Goal: Answer question/provide support: Ask a question

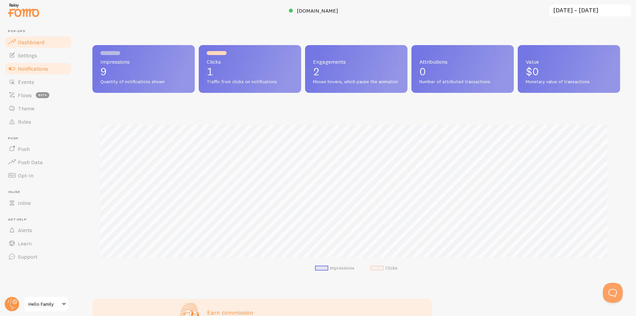
click at [38, 68] on span "Notifications" at bounding box center [33, 68] width 30 height 7
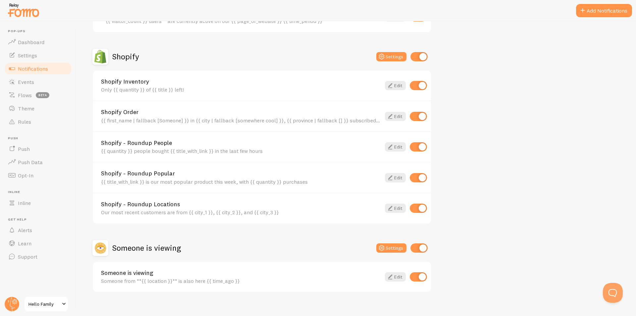
scroll to position [218, 0]
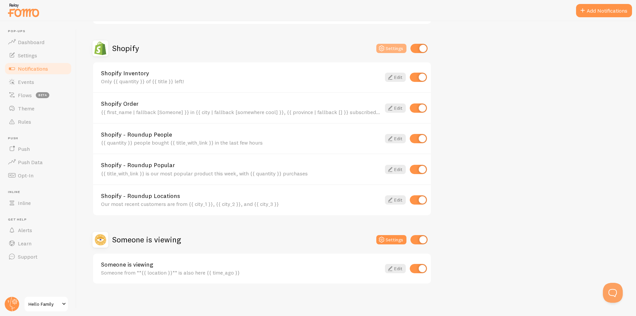
click at [391, 51] on button "Settings" at bounding box center [392, 48] width 30 height 9
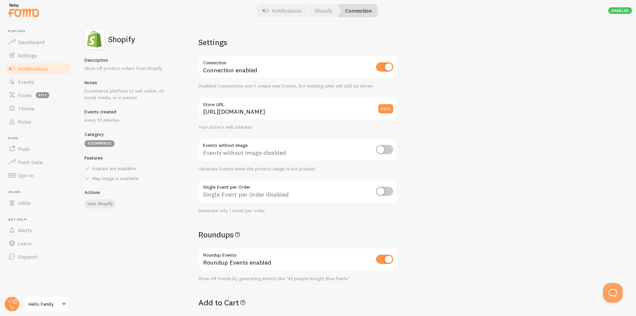
scroll to position [110, 0]
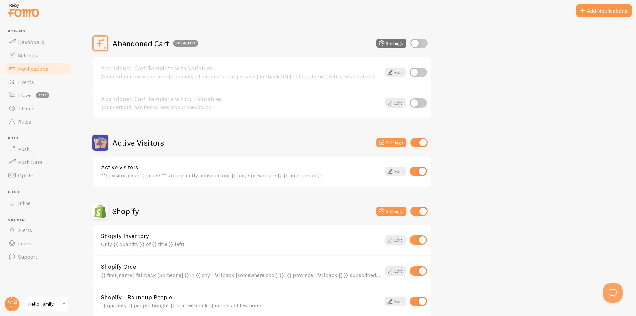
scroll to position [218, 0]
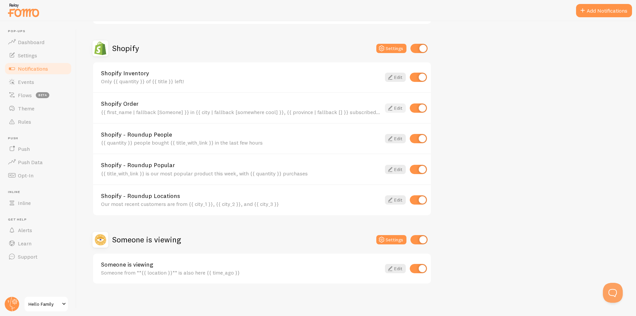
click at [393, 109] on icon at bounding box center [391, 108] width 8 height 8
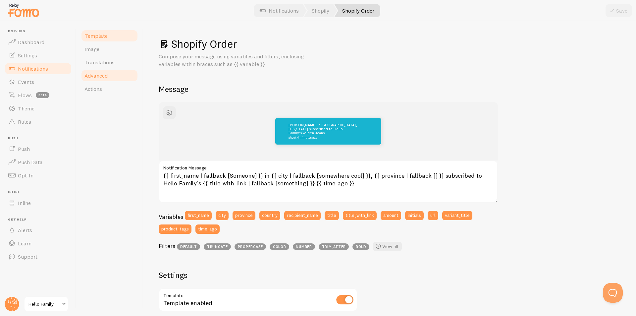
click at [107, 78] on span "Advanced" at bounding box center [96, 75] width 23 height 7
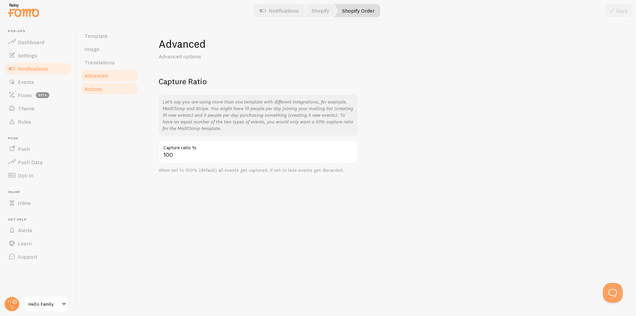
click at [103, 91] on link "Actions" at bounding box center [110, 88] width 58 height 13
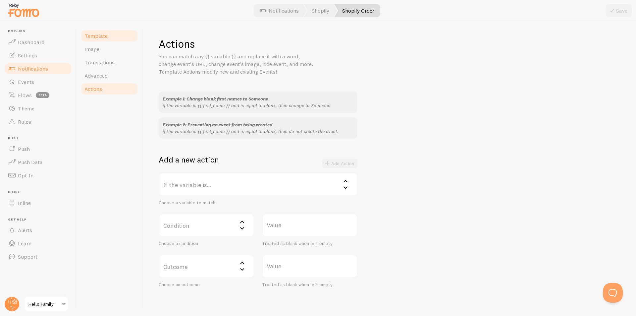
click at [98, 39] on link "Template" at bounding box center [110, 35] width 58 height 13
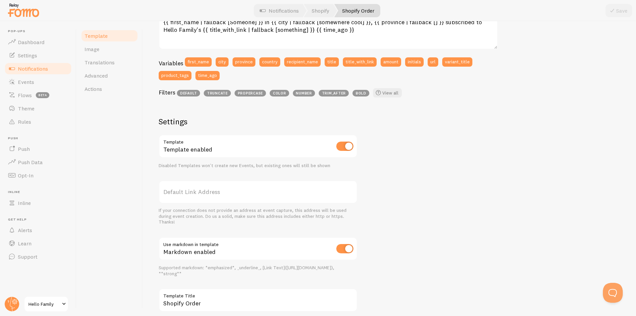
scroll to position [137, 0]
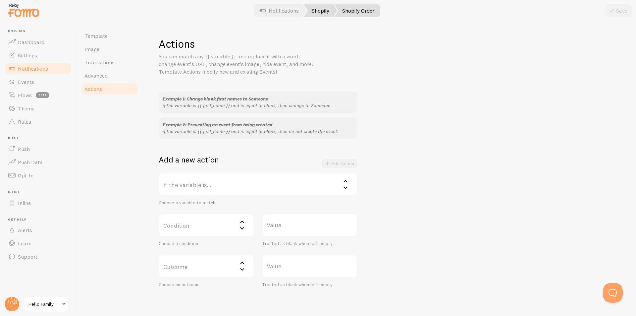
click at [319, 9] on link "Shopify" at bounding box center [320, 10] width 33 height 13
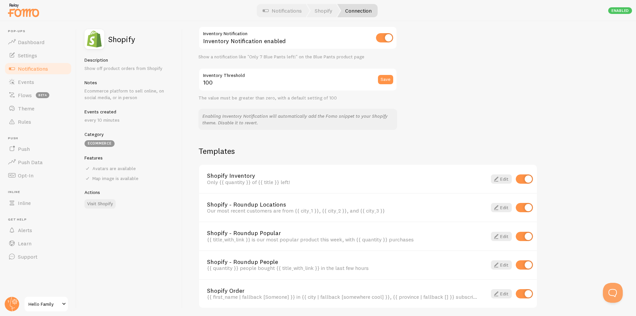
scroll to position [382, 0]
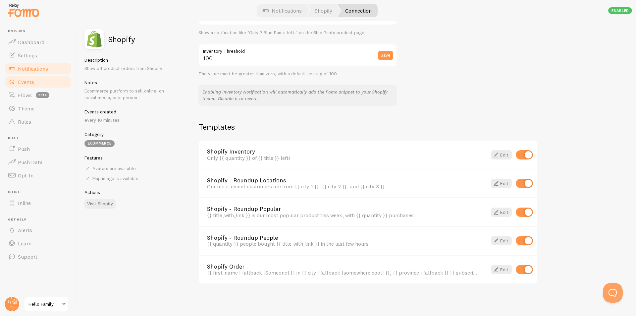
click at [24, 85] on span "Events" at bounding box center [26, 82] width 16 height 7
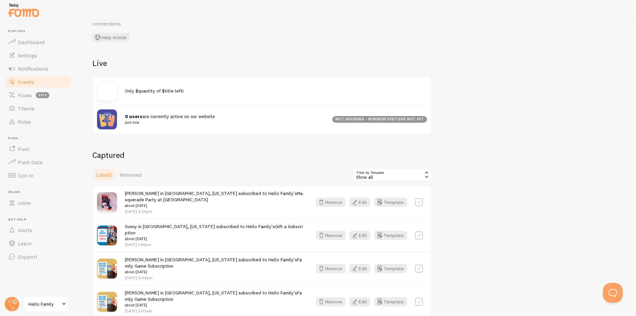
scroll to position [55, 0]
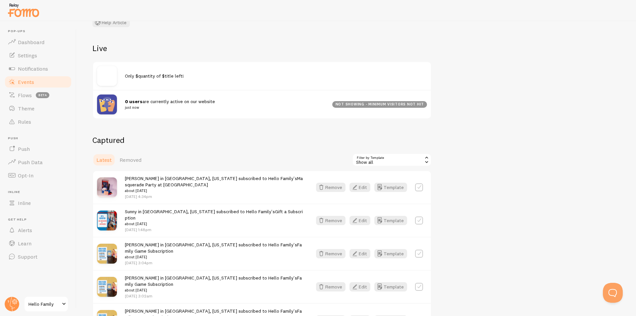
click at [391, 159] on div "Show all" at bounding box center [392, 159] width 80 height 13
click at [380, 197] on li "Shopify Order" at bounding box center [392, 197] width 78 height 10
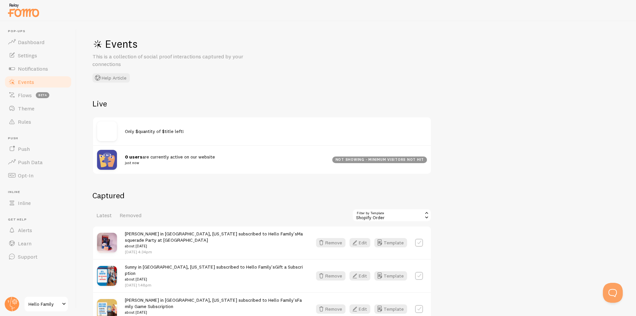
scroll to position [110, 0]
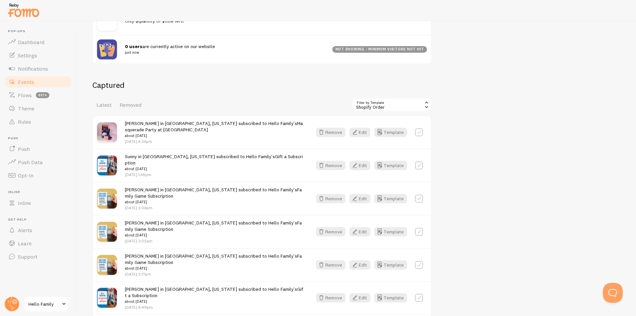
click at [419, 132] on label at bounding box center [419, 132] width 8 height 8
checkbox input "true"
click at [364, 103] on button "Select All" at bounding box center [365, 104] width 26 height 9
checkbox input "true"
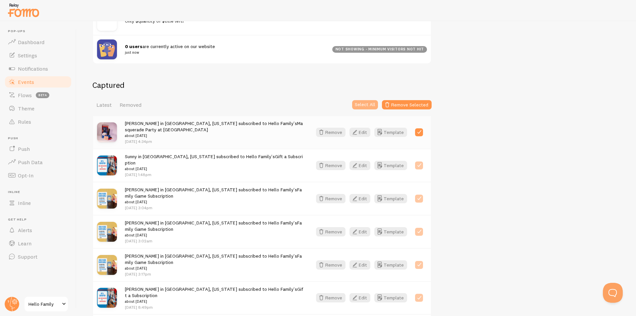
checkbox input "true"
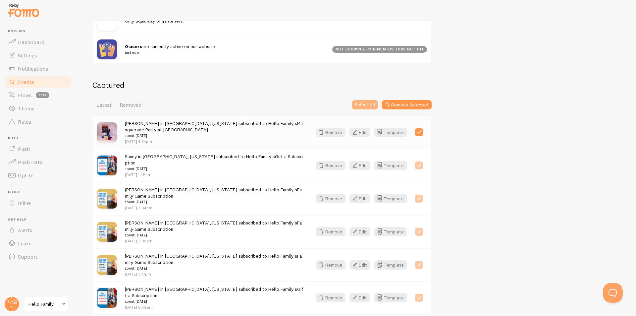
checkbox input "true"
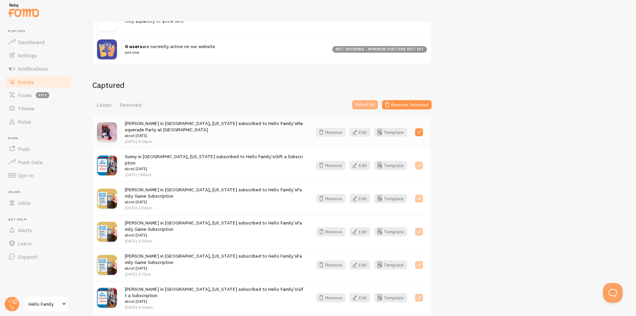
checkbox input "true"
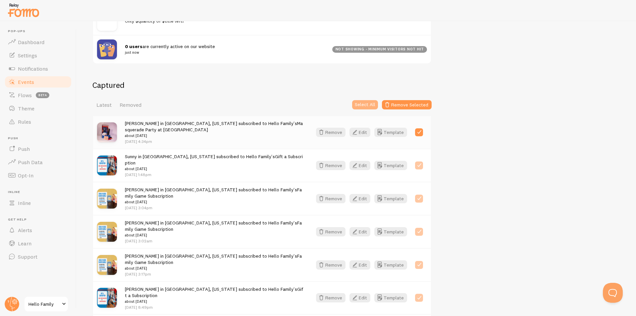
checkbox input "true"
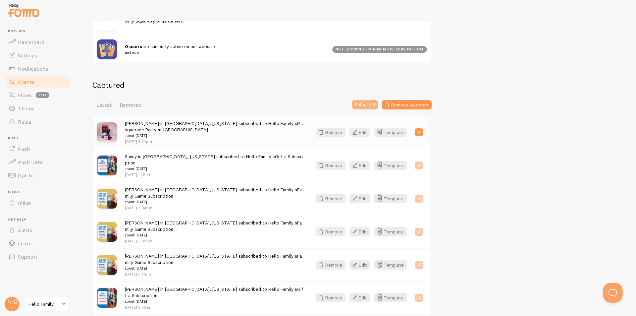
checkbox input "true"
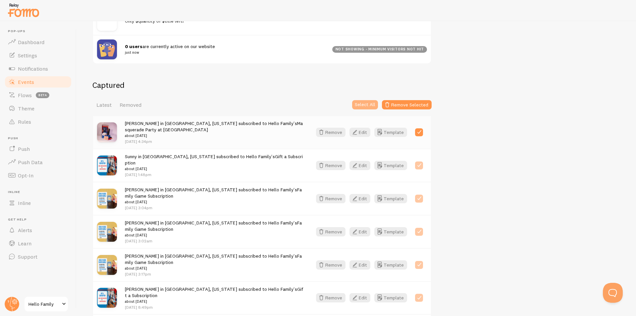
checkbox input "true"
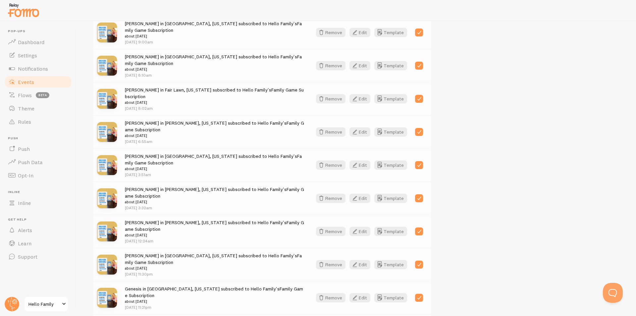
scroll to position [854, 0]
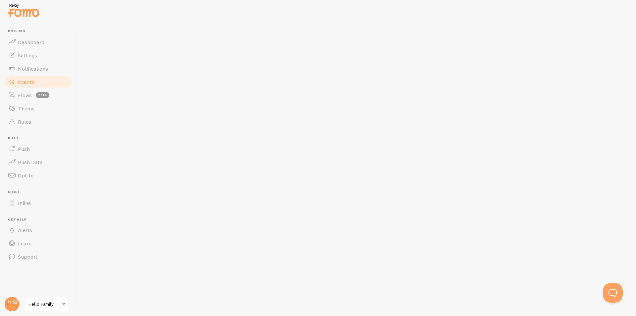
checkbox input "false"
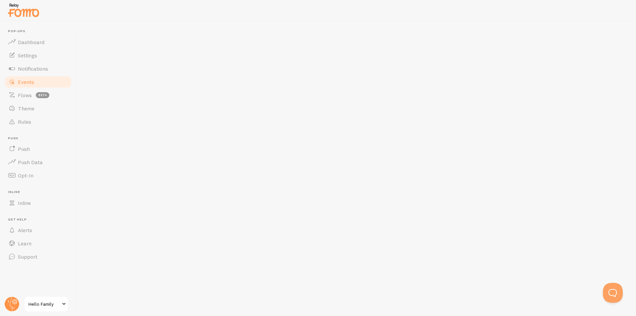
checkbox input "false"
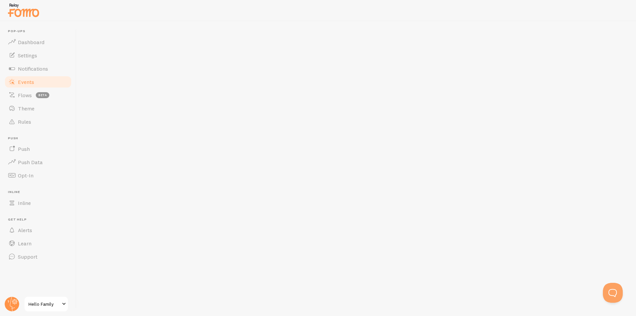
checkbox input "false"
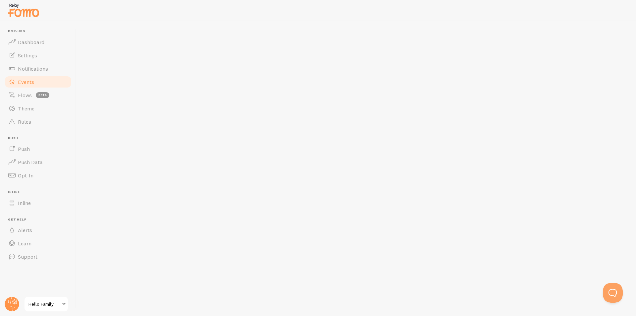
checkbox input "false"
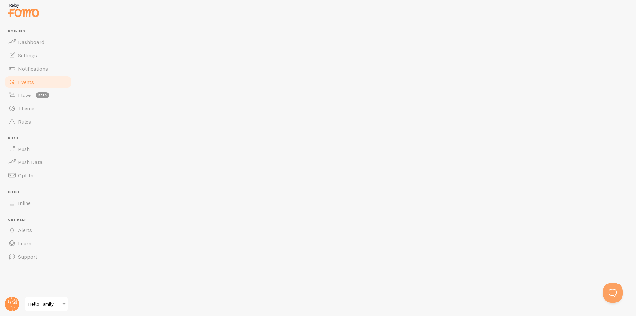
checkbox input "false"
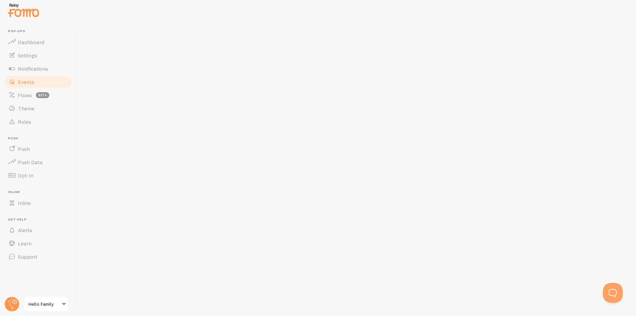
checkbox input "false"
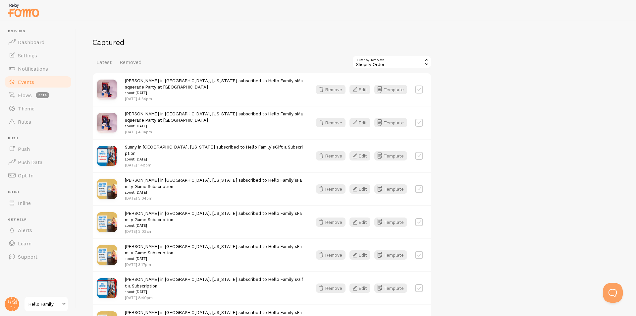
scroll to position [0, 0]
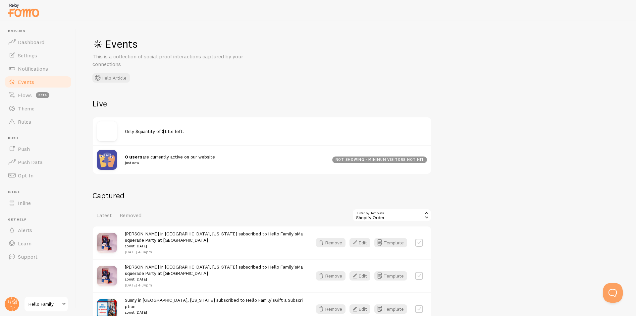
click at [421, 241] on label at bounding box center [419, 243] width 8 height 8
checkbox input "true"
click at [364, 217] on button "Select All" at bounding box center [365, 215] width 26 height 9
checkbox input "true"
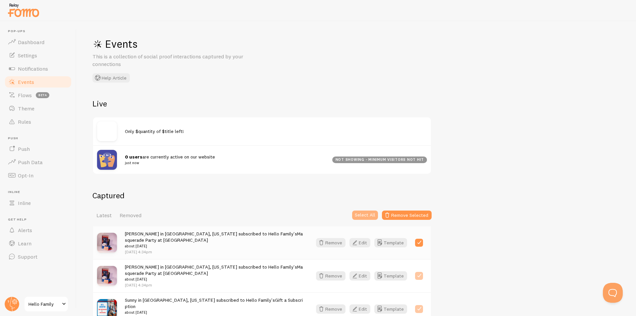
checkbox input "true"
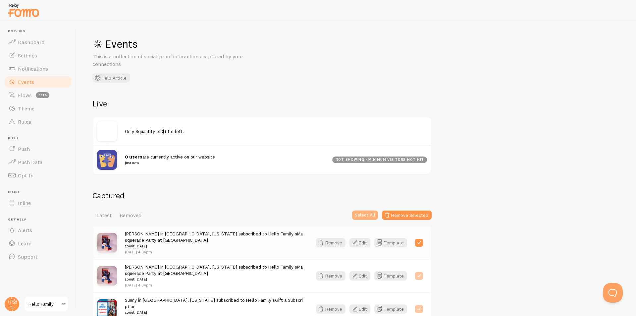
checkbox input "true"
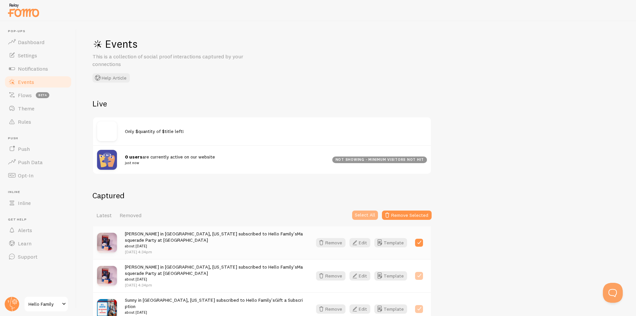
checkbox input "true"
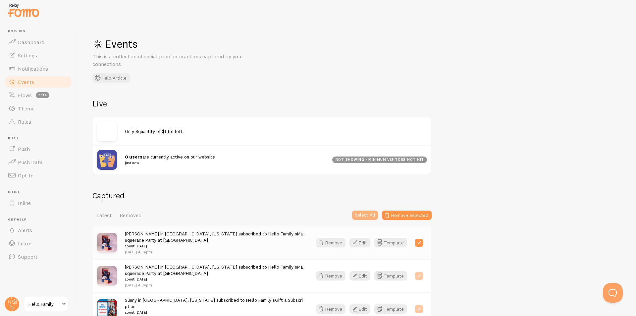
checkbox input "true"
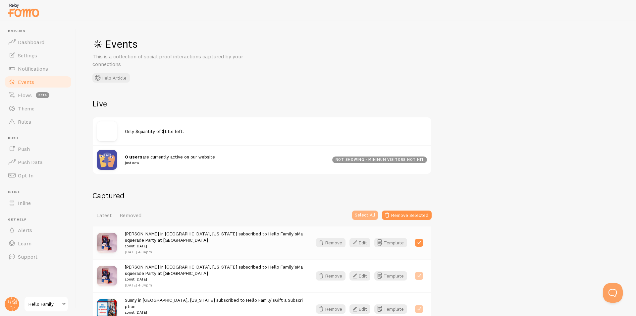
checkbox input "true"
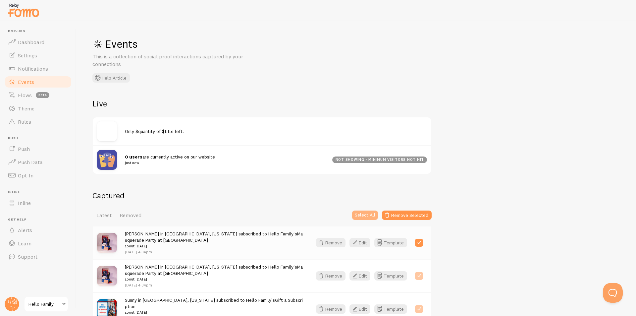
checkbox input "true"
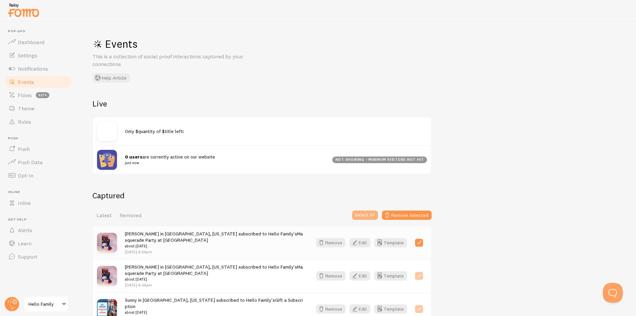
checkbox input "true"
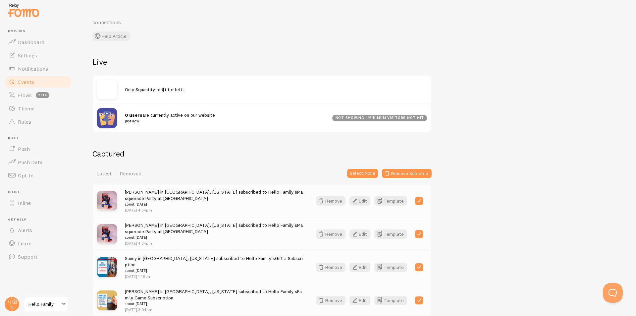
scroll to position [55, 0]
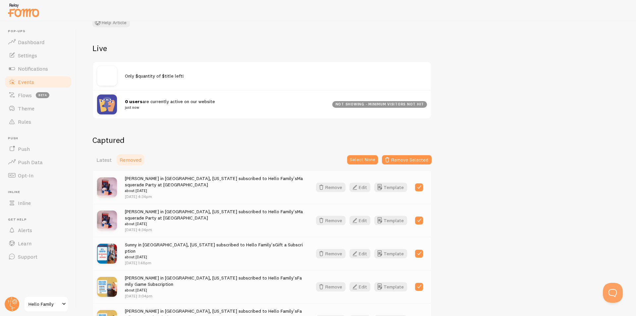
click at [129, 160] on span "Removed" at bounding box center [131, 159] width 22 height 7
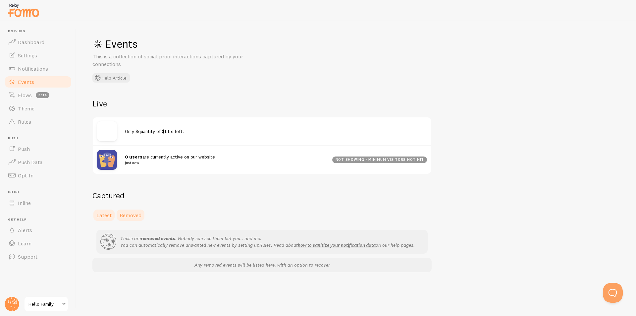
click at [99, 216] on span "Latest" at bounding box center [103, 215] width 15 height 7
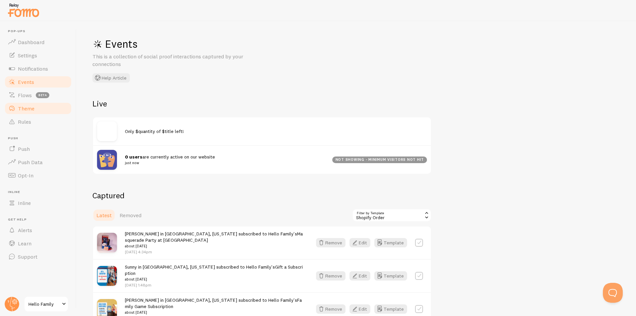
click at [42, 108] on link "Theme" at bounding box center [38, 108] width 68 height 13
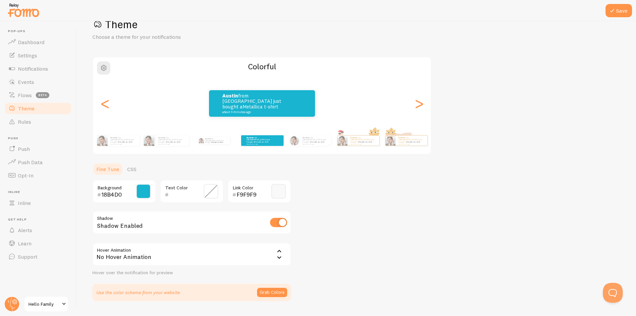
scroll to position [36, 0]
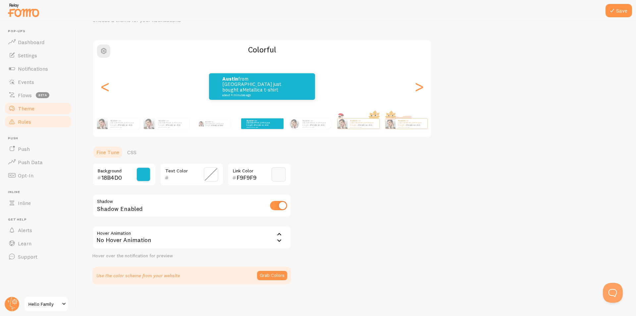
click at [24, 124] on span "Rules" at bounding box center [24, 121] width 13 height 7
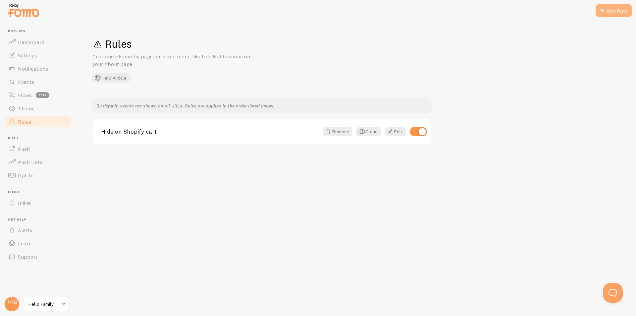
click at [614, 14] on div "Add Rule" at bounding box center [614, 10] width 36 height 13
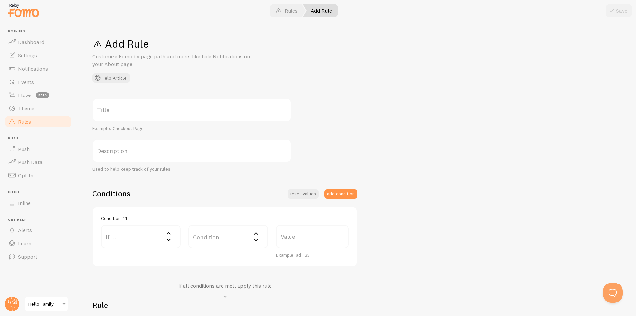
scroll to position [101, 0]
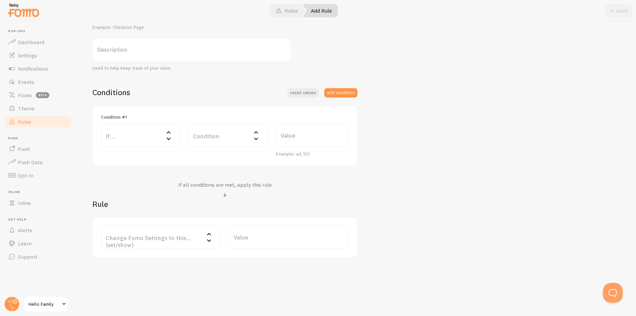
click at [155, 236] on label "Change Fomo Settings to this... (set/show)" at bounding box center [161, 237] width 120 height 23
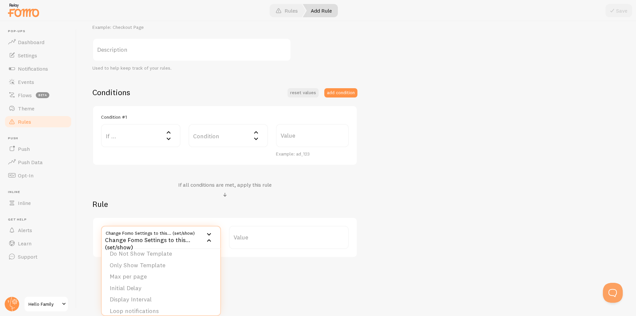
scroll to position [0, 0]
click at [156, 256] on li "Notifications" at bounding box center [161, 259] width 119 height 12
click at [254, 241] on label "Options" at bounding box center [289, 237] width 120 height 23
click at [158, 234] on div "Notifications" at bounding box center [161, 237] width 120 height 23
click at [166, 281] on li "Only Show Template" at bounding box center [161, 282] width 119 height 12
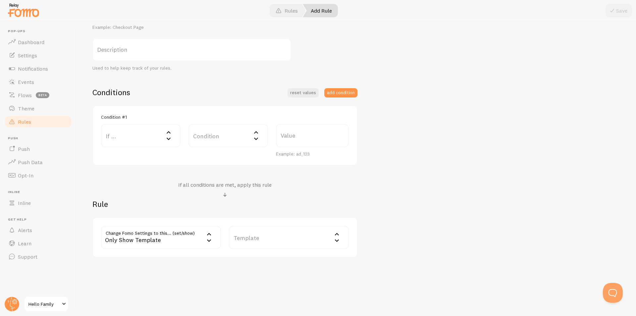
click at [263, 238] on label "Template" at bounding box center [289, 237] width 120 height 23
click at [265, 271] on li "Shopify Order" at bounding box center [289, 272] width 119 height 12
click at [146, 133] on label "If ..." at bounding box center [141, 135] width 80 height 23
click at [141, 179] on li "Home page" at bounding box center [141, 180] width 78 height 12
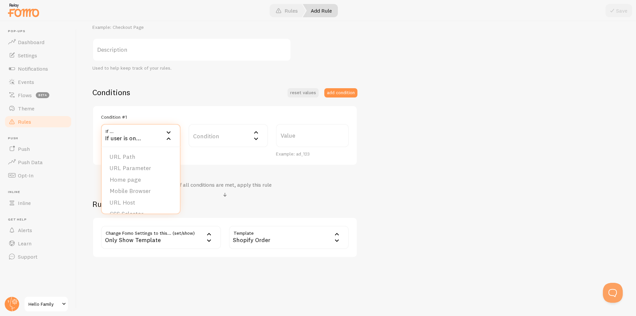
scroll to position [91, 0]
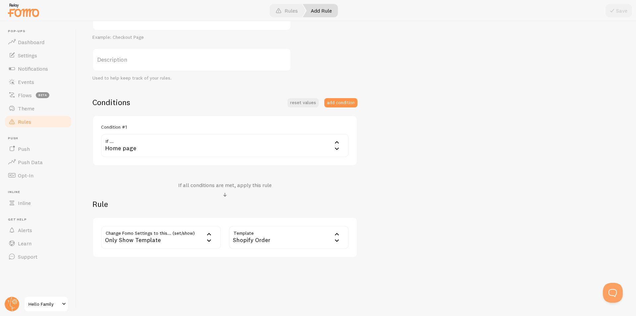
click at [277, 146] on div "Home page" at bounding box center [225, 145] width 248 height 23
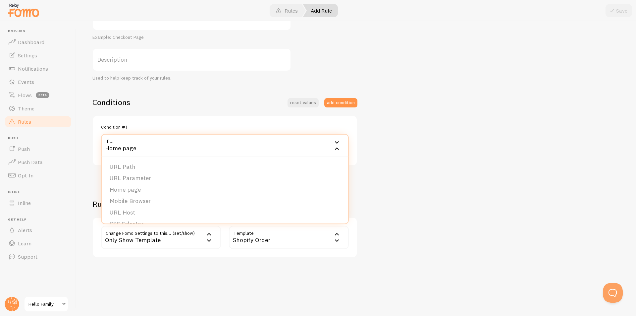
click at [277, 146] on div "Home page" at bounding box center [225, 145] width 248 height 23
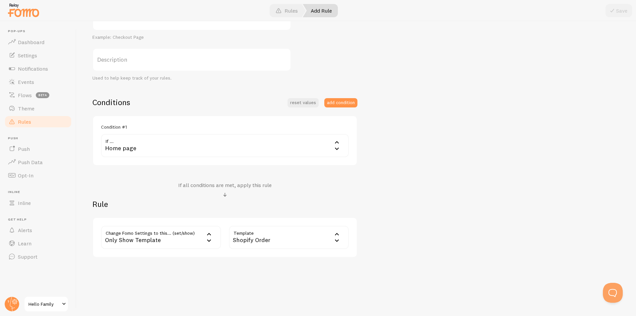
click at [425, 173] on div "Title Example: Checkout Page Description Used to help keep track of your rules.…" at bounding box center [356, 132] width 528 height 250
click at [277, 237] on div "Shopify Order" at bounding box center [289, 237] width 120 height 23
click at [457, 236] on div "Title Example: Checkout Page Description Used to help keep track of your rules.…" at bounding box center [356, 132] width 528 height 250
click at [285, 11] on link "Rules" at bounding box center [287, 10] width 38 height 13
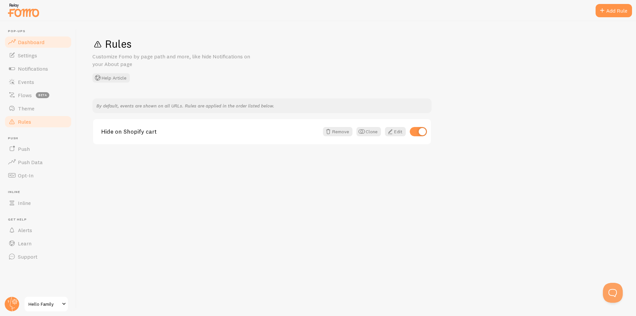
click at [35, 45] on span "Dashboard" at bounding box center [31, 42] width 27 height 7
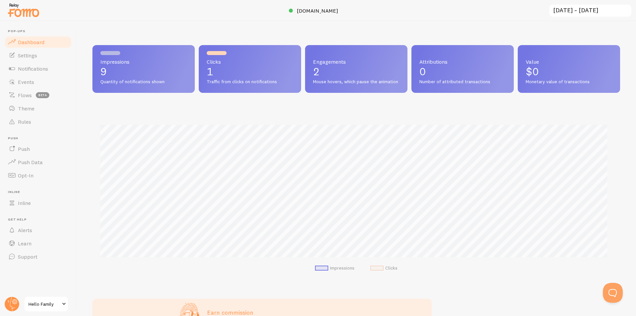
scroll to position [174, 523]
click at [34, 53] on span "Settings" at bounding box center [27, 55] width 19 height 7
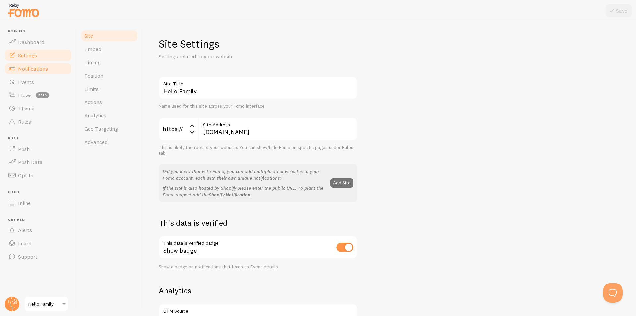
click at [38, 67] on span "Notifications" at bounding box center [33, 68] width 30 height 7
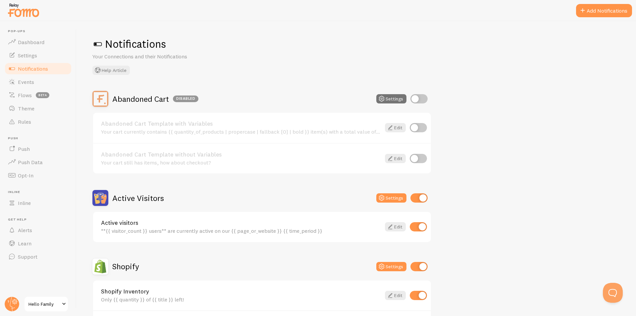
click at [98, 42] on span at bounding box center [97, 44] width 11 height 11
click at [386, 97] on icon at bounding box center [382, 99] width 8 height 8
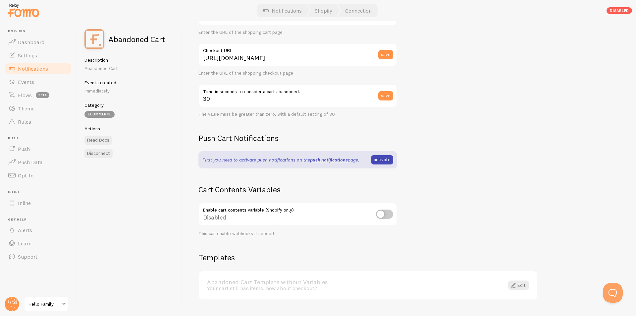
scroll to position [110, 0]
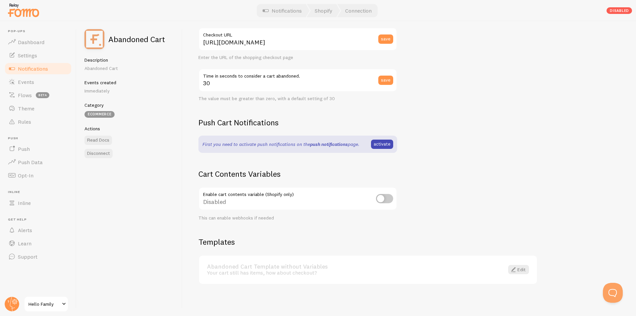
click at [322, 145] on link "push notifications" at bounding box center [329, 144] width 38 height 6
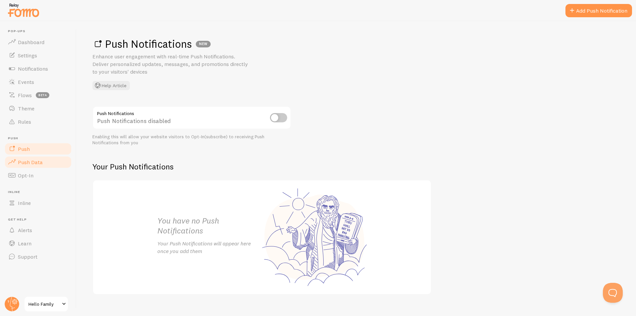
click at [39, 162] on span "Push Data" at bounding box center [30, 162] width 25 height 7
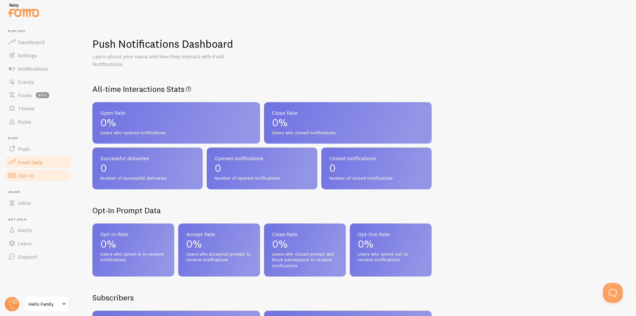
click at [39, 176] on link "Opt-In" at bounding box center [38, 175] width 68 height 13
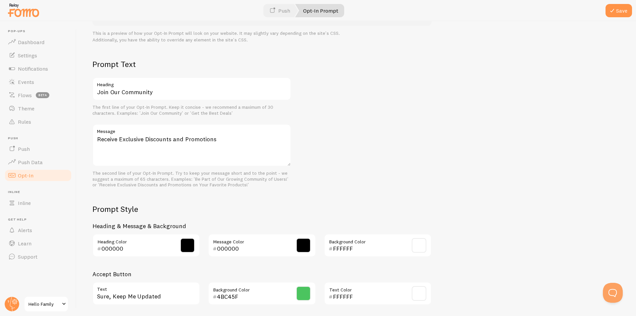
scroll to position [221, 0]
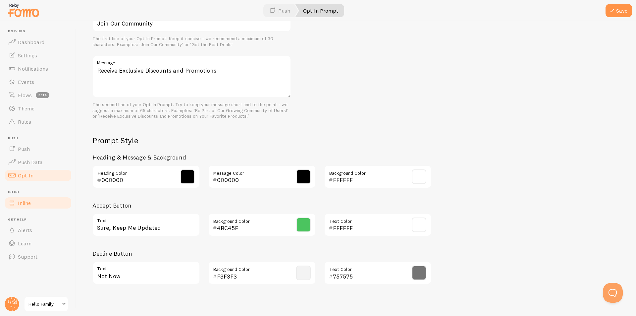
click at [46, 205] on link "Inline" at bounding box center [38, 202] width 68 height 13
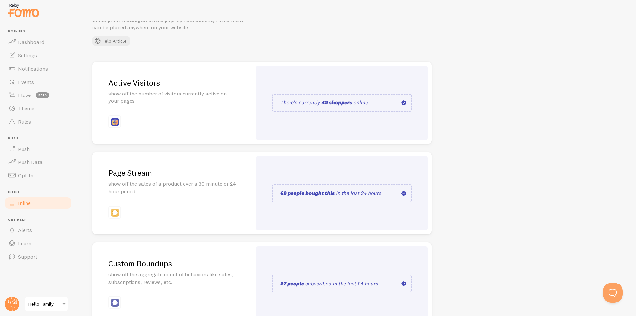
scroll to position [85, 0]
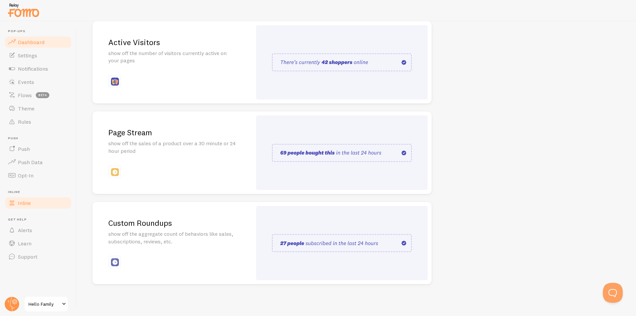
click at [40, 43] on span "Dashboard" at bounding box center [31, 42] width 27 height 7
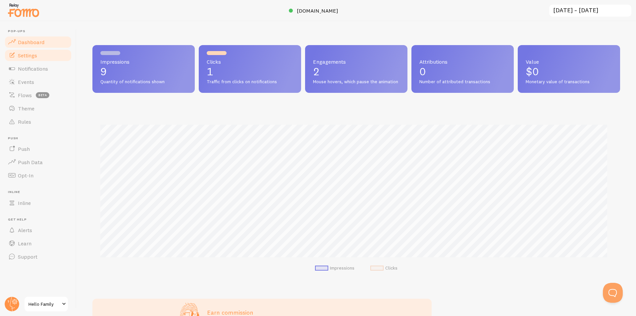
scroll to position [174, 523]
click at [47, 60] on link "Settings" at bounding box center [38, 55] width 68 height 13
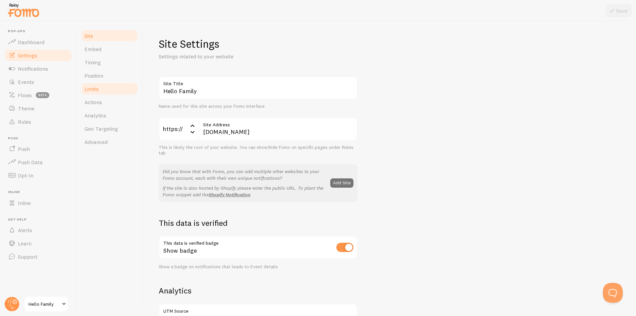
click at [107, 90] on link "Limits" at bounding box center [110, 88] width 58 height 13
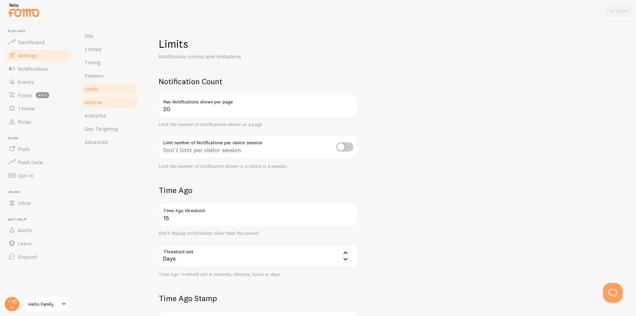
click at [107, 106] on link "Actions" at bounding box center [110, 101] width 58 height 13
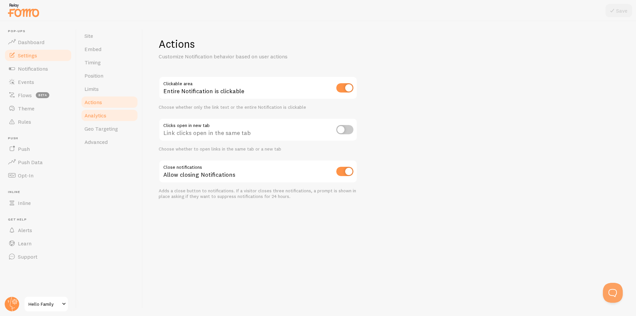
click at [114, 115] on link "Analytics" at bounding box center [110, 115] width 58 height 13
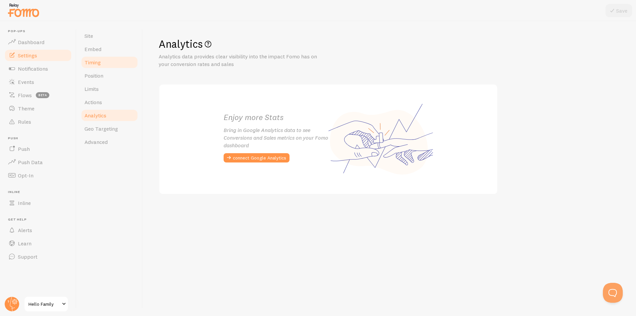
click at [108, 66] on link "Timing" at bounding box center [110, 62] width 58 height 13
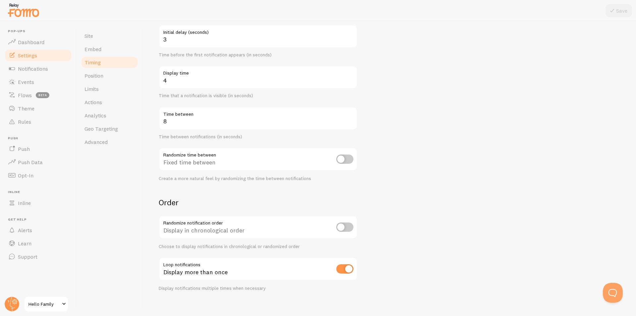
scroll to position [77, 0]
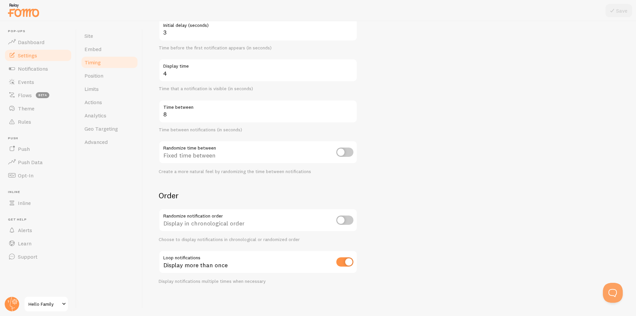
click at [344, 219] on input "checkbox" at bounding box center [344, 219] width 17 height 9
checkbox input "true"
click at [617, 11] on button "Save" at bounding box center [619, 10] width 27 height 13
click at [100, 140] on span "Advanced" at bounding box center [96, 142] width 23 height 7
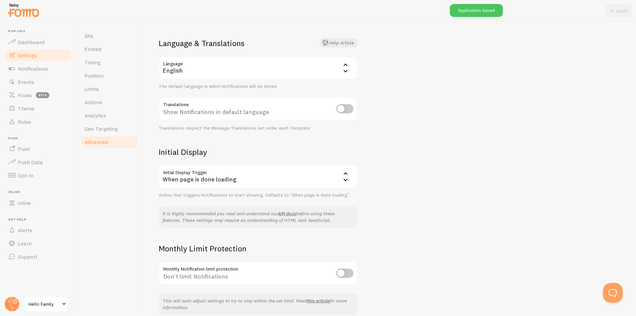
scroll to position [69, 0]
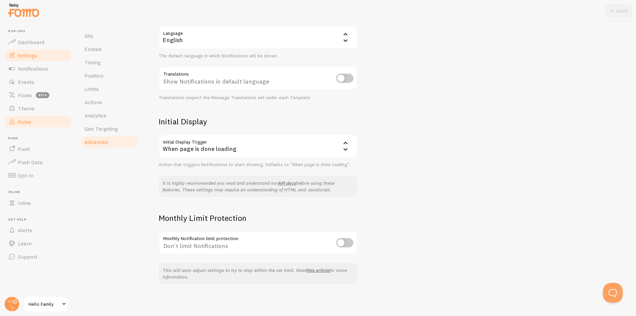
click at [33, 125] on link "Rules" at bounding box center [38, 121] width 68 height 13
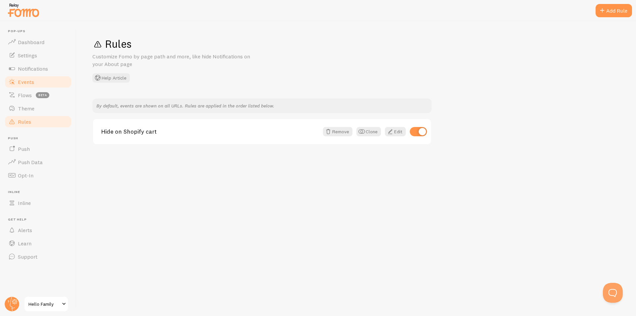
click at [29, 79] on span "Events" at bounding box center [26, 82] width 16 height 7
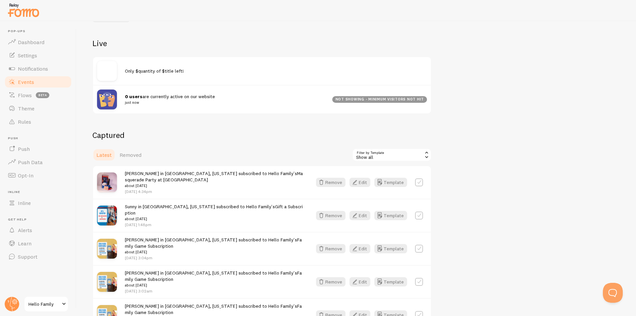
scroll to position [110, 0]
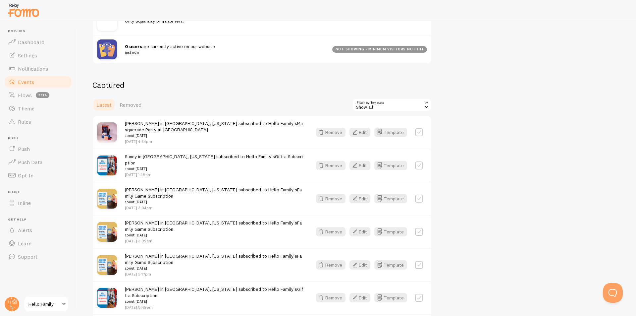
click at [387, 102] on div "Show all" at bounding box center [392, 104] width 80 height 13
click at [396, 138] on li "Shopify Order" at bounding box center [392, 142] width 78 height 10
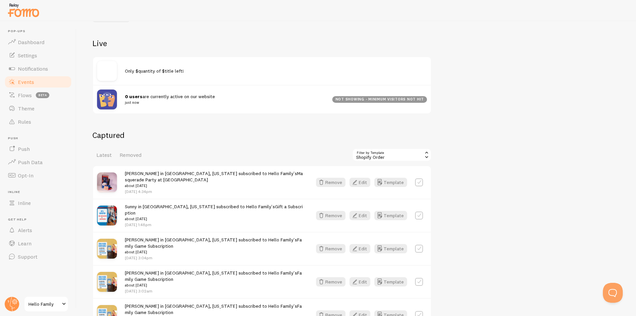
scroll to position [166, 0]
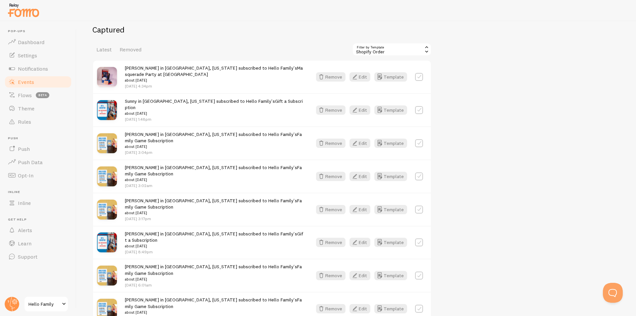
click at [420, 77] on label at bounding box center [419, 77] width 8 height 8
checkbox input "true"
click at [370, 50] on button "Select All" at bounding box center [365, 49] width 26 height 9
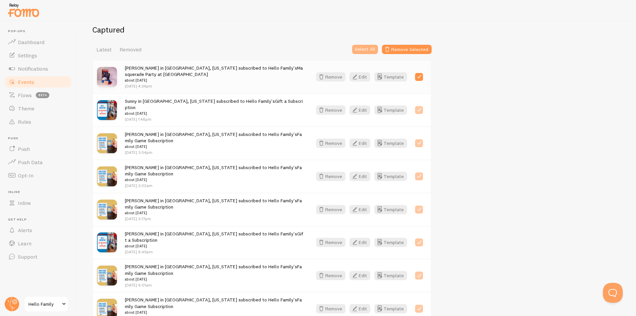
checkbox input "true"
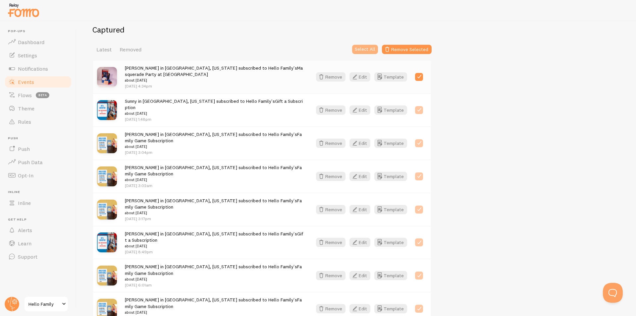
checkbox input "true"
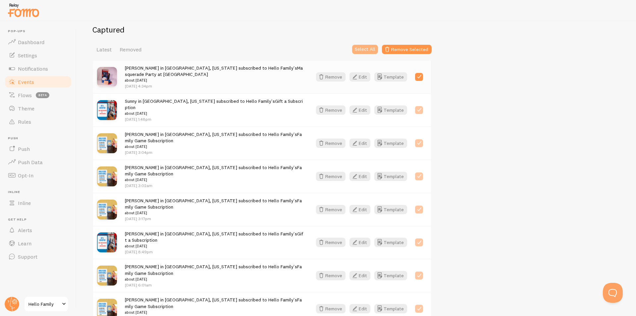
checkbox input "true"
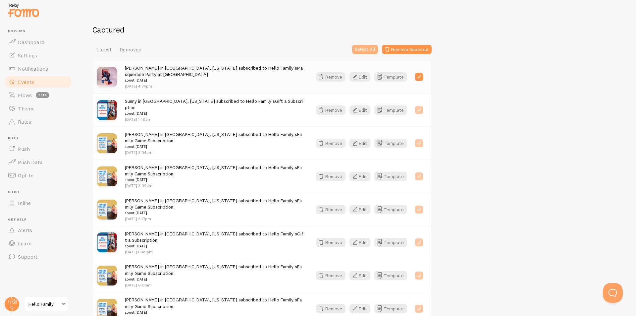
checkbox input "true"
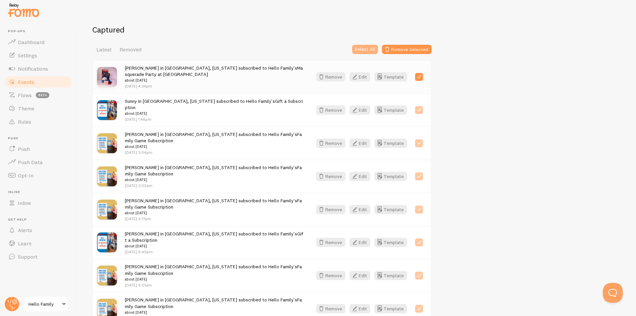
checkbox input "true"
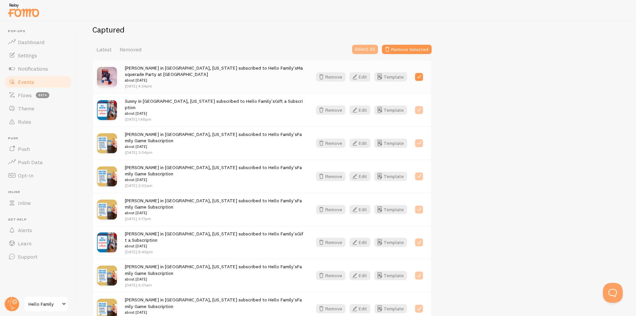
checkbox input "true"
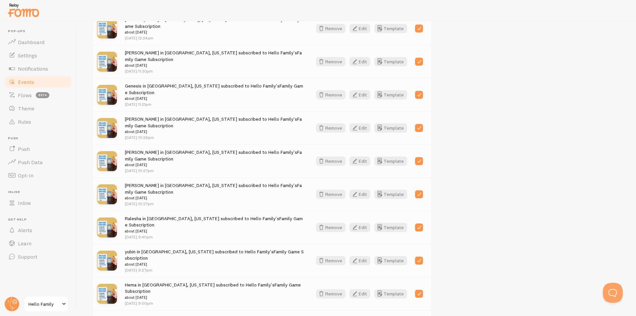
scroll to position [854, 0]
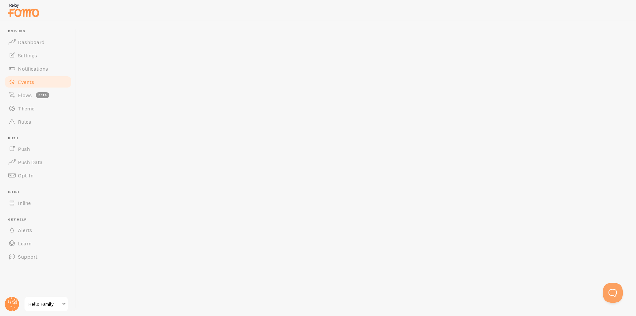
checkbox input "false"
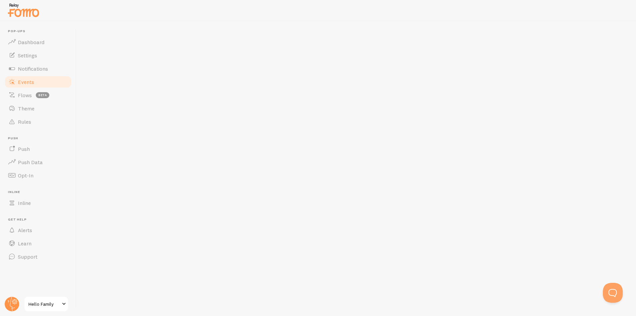
checkbox input "false"
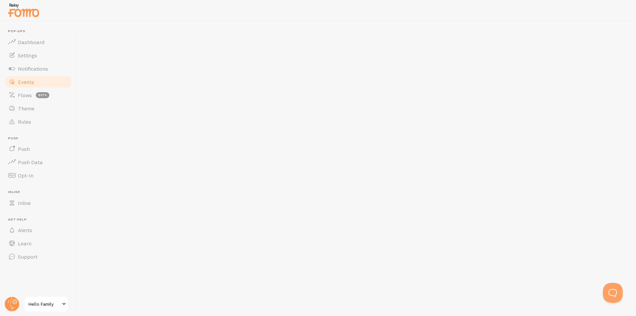
checkbox input "false"
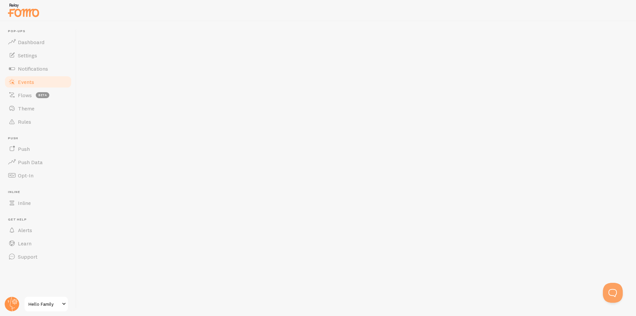
checkbox input "false"
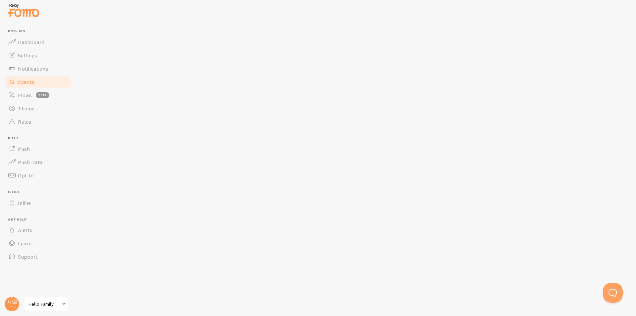
checkbox input "false"
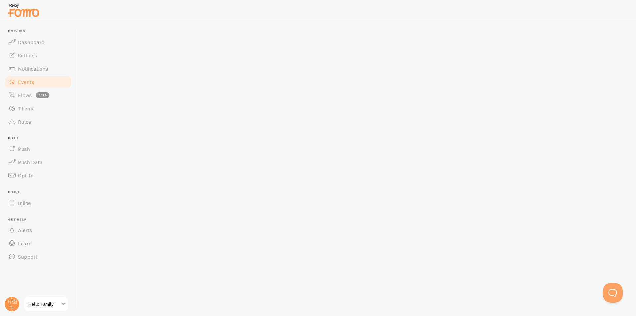
checkbox input "false"
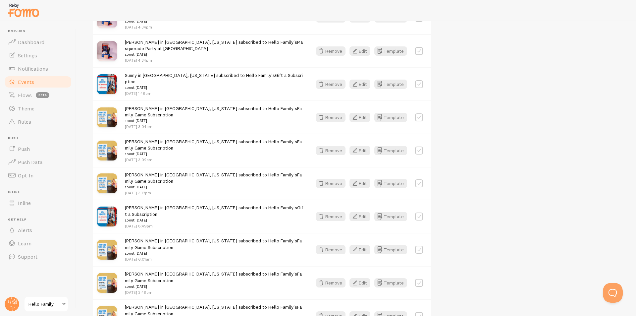
scroll to position [81, 0]
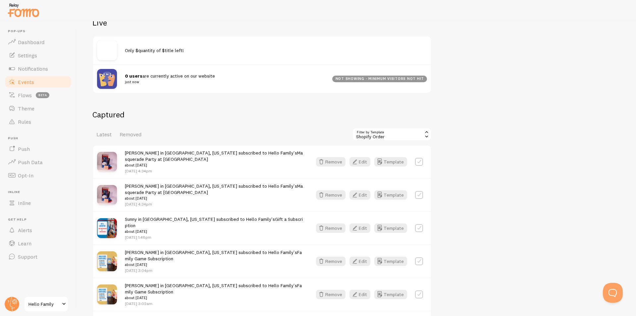
click at [418, 161] on label at bounding box center [419, 162] width 8 height 8
checkbox input "true"
click at [366, 134] on button "Select All" at bounding box center [365, 134] width 26 height 9
checkbox input "true"
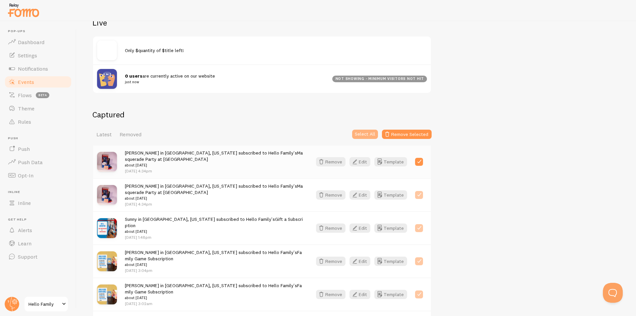
checkbox input "true"
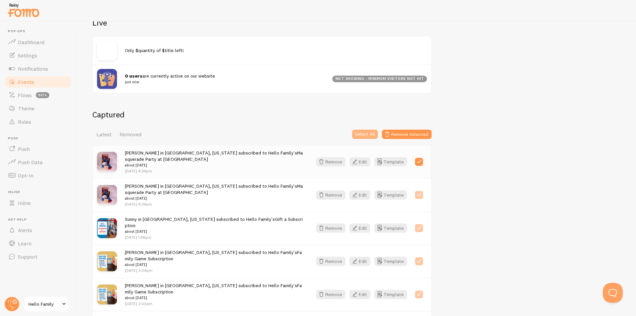
checkbox input "true"
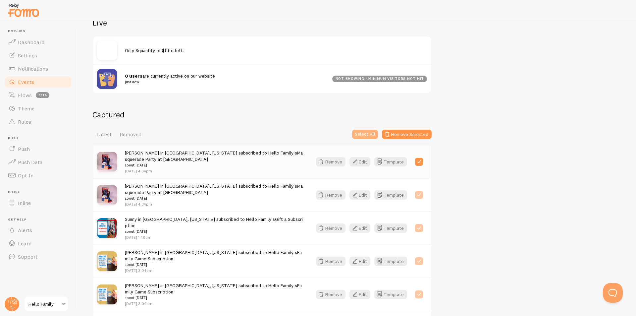
checkbox input "true"
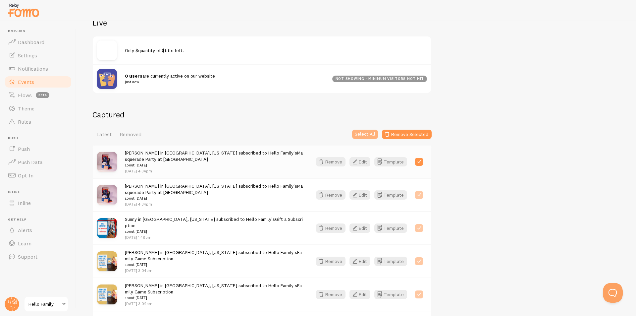
checkbox input "true"
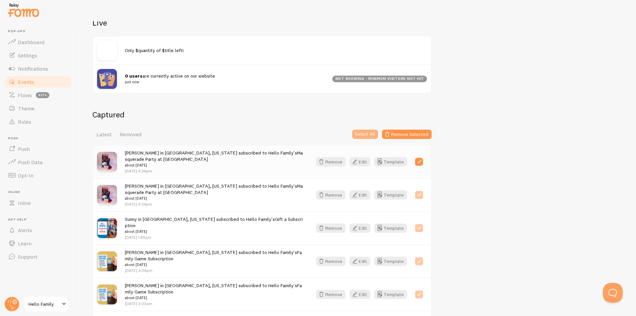
checkbox input "true"
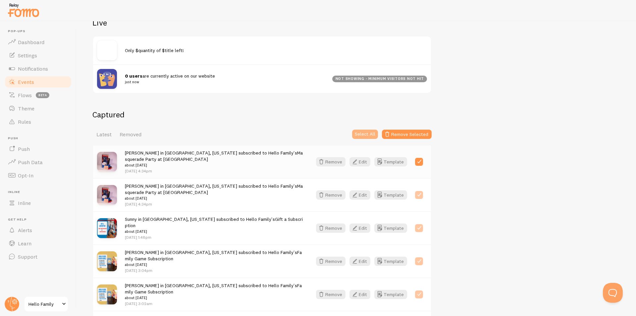
checkbox input "true"
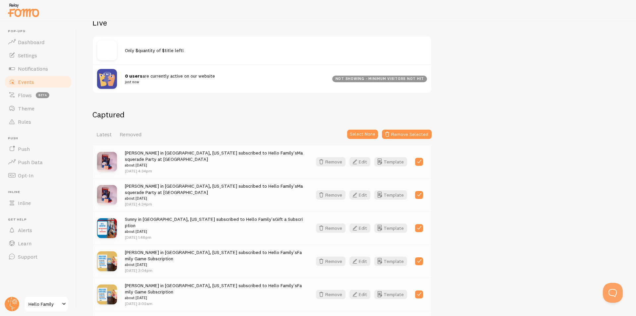
scroll to position [136, 0]
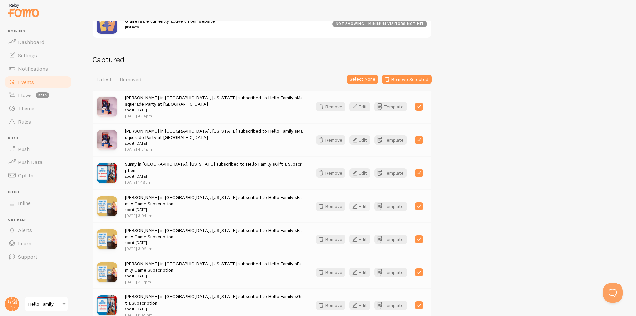
click at [358, 202] on icon "button" at bounding box center [355, 206] width 8 height 8
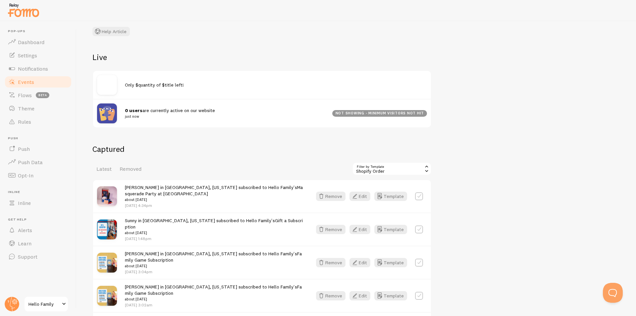
scroll to position [110, 0]
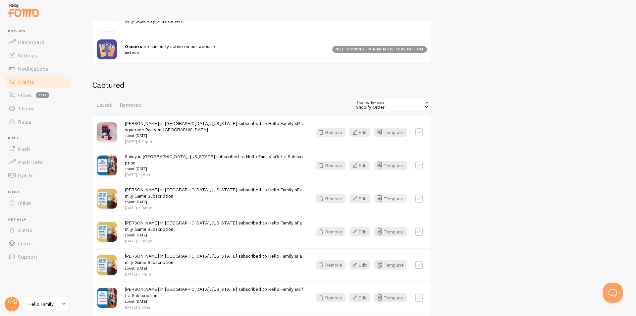
click at [398, 194] on button "Template" at bounding box center [391, 198] width 33 height 9
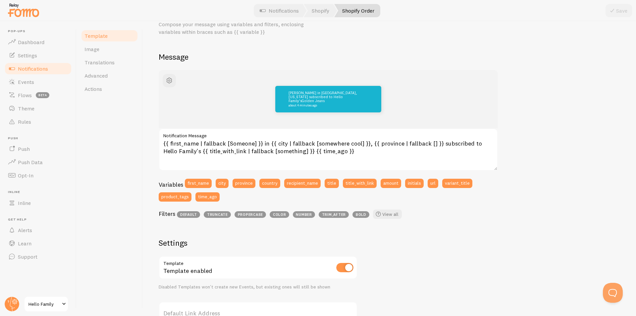
scroll to position [55, 0]
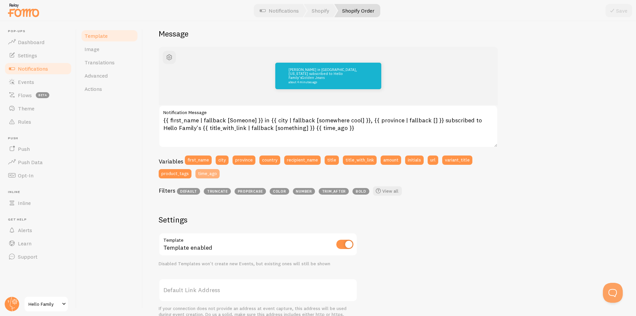
click at [211, 174] on button "time_ago" at bounding box center [208, 173] width 24 height 9
click at [207, 175] on button "time_ago" at bounding box center [208, 173] width 24 height 9
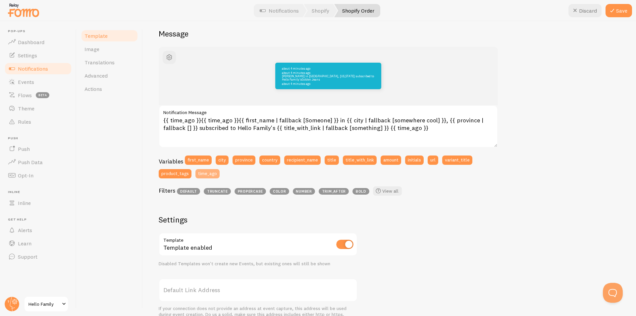
click at [207, 175] on button "time_ago" at bounding box center [208, 173] width 24 height 9
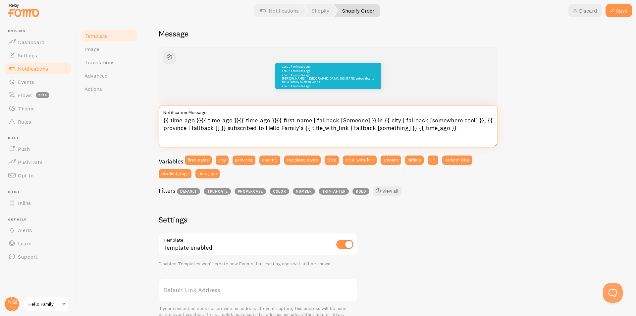
drag, startPoint x: 273, startPoint y: 118, endPoint x: 160, endPoint y: 120, distance: 113.1
click at [160, 120] on textarea "{{ time_ago }}{{ time_ago }}{{ time_ago }}{{ first_name | fallback [Someone] }}…" at bounding box center [328, 126] width 339 height 42
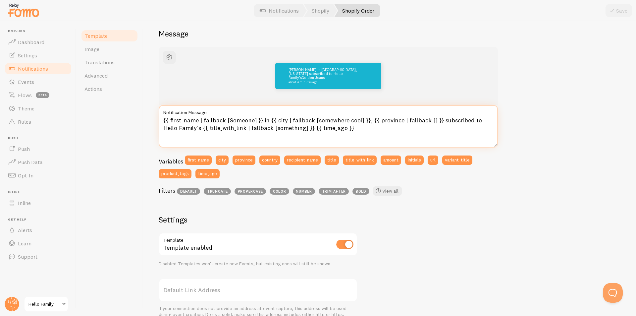
drag, startPoint x: 334, startPoint y: 127, endPoint x: 296, endPoint y: 129, distance: 38.2
click at [296, 129] on textarea "{{ first_name | fallback [Someone] }} in {{ city | fallback [somewhere cool] }}…" at bounding box center [328, 126] width 339 height 42
type textarea "{{ first_name | fallback [Someone] }} in {{ city | fallback [somewhere cool] }}…"
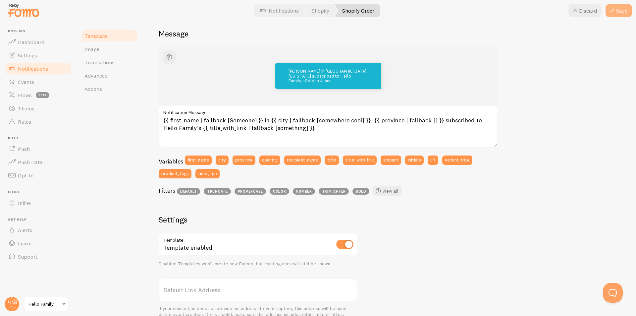
click at [618, 9] on button "Save" at bounding box center [619, 10] width 27 height 13
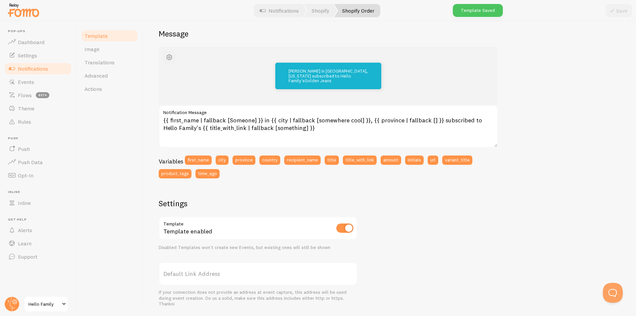
click at [168, 56] on span "button" at bounding box center [169, 57] width 8 height 8
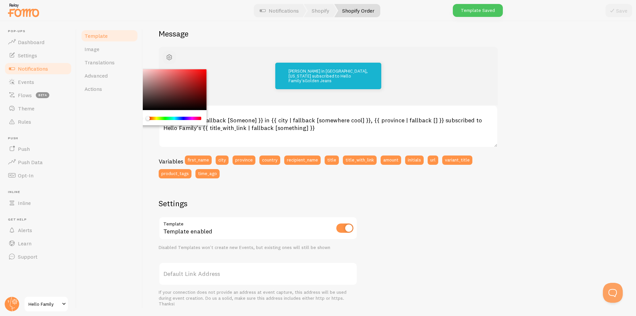
click at [168, 56] on span "button" at bounding box center [169, 57] width 8 height 8
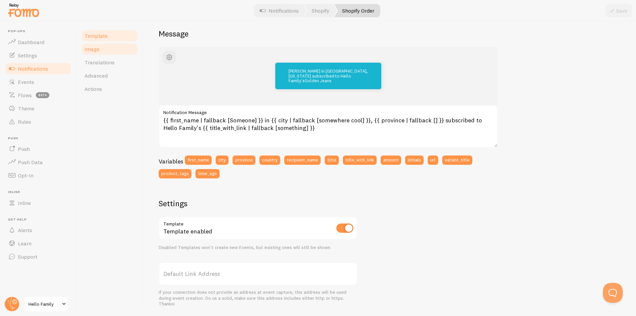
click at [104, 49] on link "Image" at bounding box center [110, 48] width 58 height 13
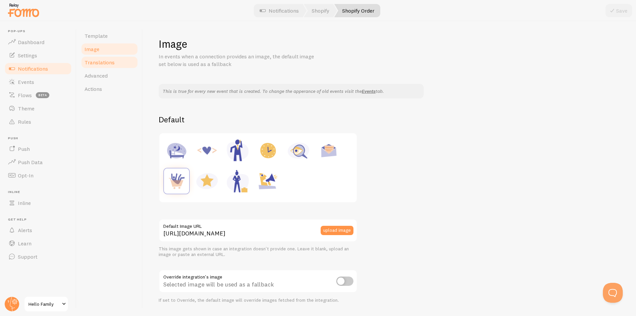
click at [92, 65] on span "Translations" at bounding box center [100, 62] width 30 height 7
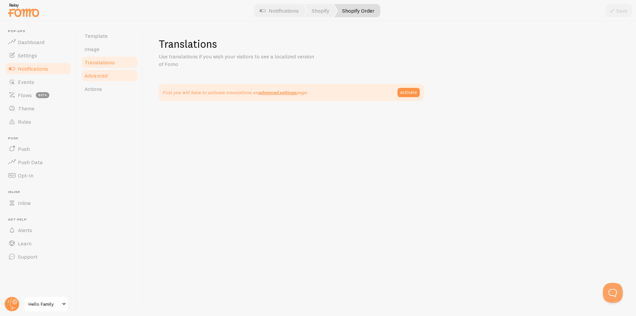
click at [97, 79] on span "Advanced" at bounding box center [96, 75] width 23 height 7
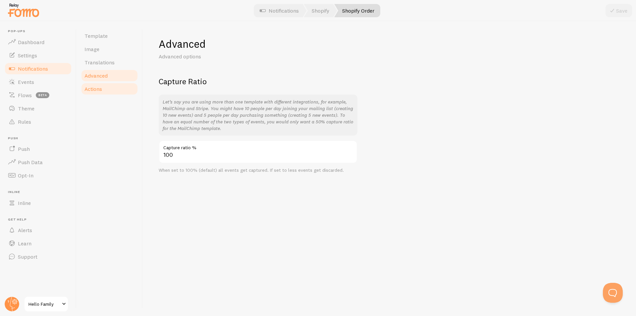
click at [94, 93] on link "Actions" at bounding box center [110, 88] width 58 height 13
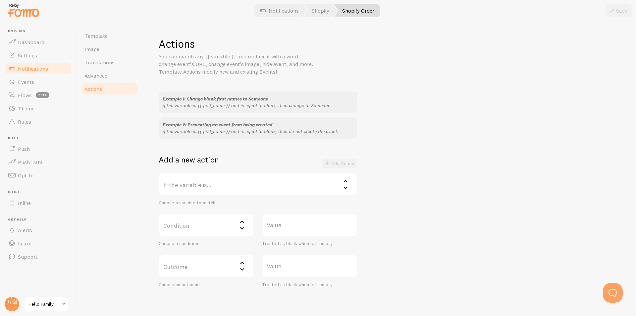
click at [227, 183] on label "If the variable is..." at bounding box center [258, 184] width 199 height 23
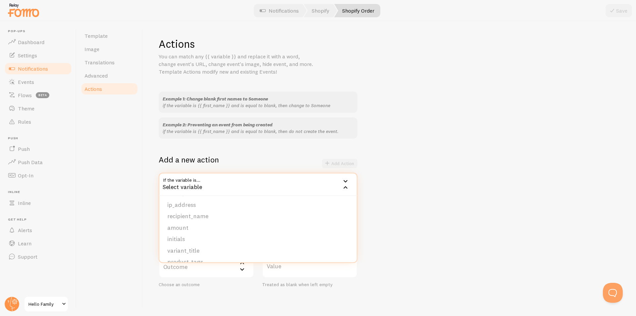
scroll to position [102, 0]
click at [423, 240] on div "Example 1: Change blank first names to Someone if the variable is {{ first_name…" at bounding box center [390, 189] width 462 height 196
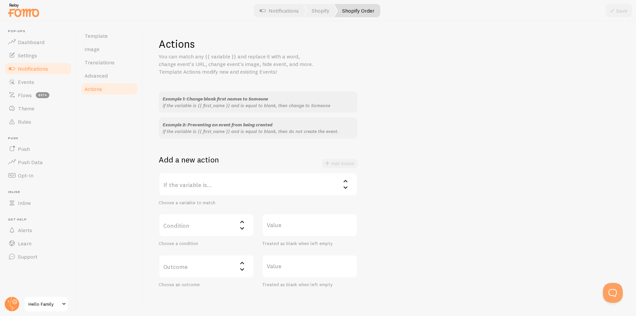
click at [220, 226] on label "Condition" at bounding box center [206, 224] width 95 height 23
click at [464, 240] on div "Example 1: Change blank first names to Someone if the variable is {{ first_name…" at bounding box center [390, 189] width 462 height 196
click at [290, 225] on label "Value" at bounding box center [309, 224] width 95 height 23
click at [290, 225] on input "Value" at bounding box center [309, 224] width 95 height 23
click at [457, 232] on div "Example 1: Change blank first names to Someone if the variable is {{ first_name…" at bounding box center [390, 189] width 462 height 196
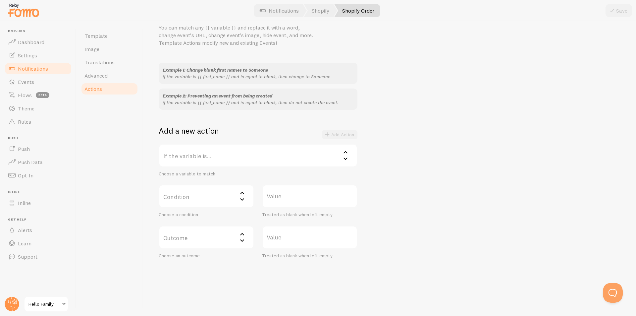
scroll to position [0, 0]
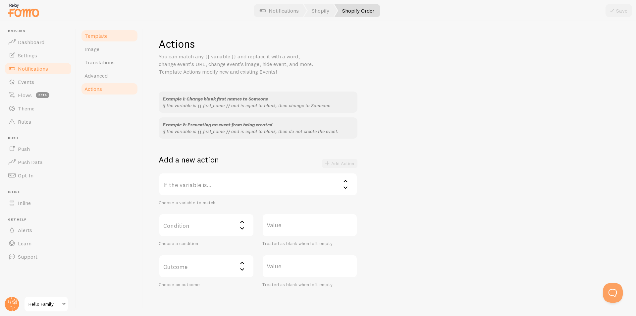
click at [95, 39] on link "Template" at bounding box center [110, 35] width 58 height 13
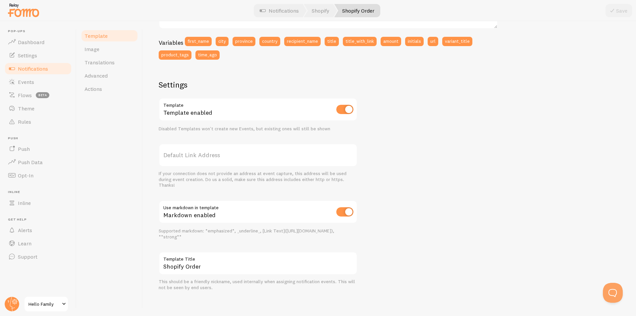
scroll to position [176, 0]
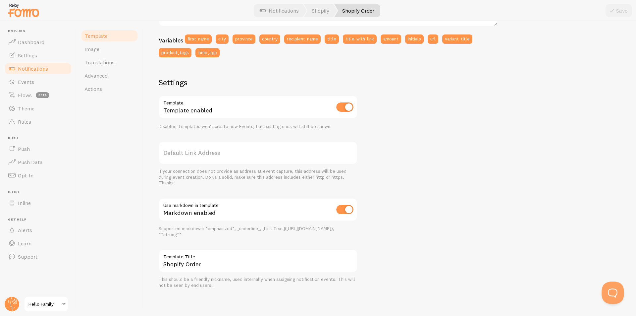
click at [607, 288] on button "Open Beacon popover" at bounding box center [612, 291] width 20 height 20
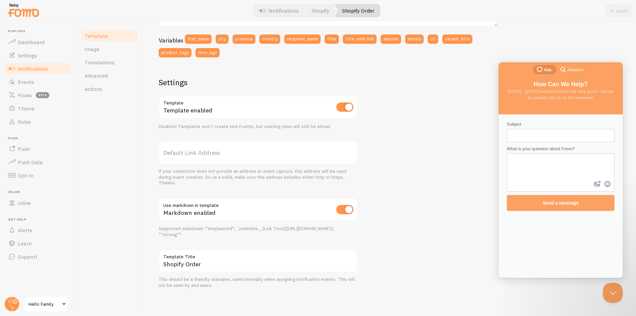
scroll to position [0, 0]
click at [549, 133] on input "Subject" at bounding box center [560, 136] width 97 height 12
type input "I'm having trouble getting past orders to show as a notification"
click at [566, 165] on textarea "What is your question about Fomo?" at bounding box center [561, 167] width 106 height 26
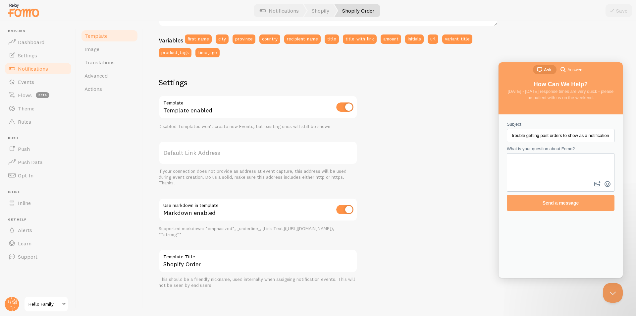
scroll to position [0, 0]
click at [568, 134] on input "I'm having trouble getting past orders to show as a notification" at bounding box center [560, 136] width 97 height 12
click at [564, 164] on textarea "What is your question about Fomo?" at bounding box center [561, 167] width 106 height 26
paste textarea "I'm having trouble getting past orders to show as a notification"
type textarea "I'm having trouble getting past orders to show as a notification"
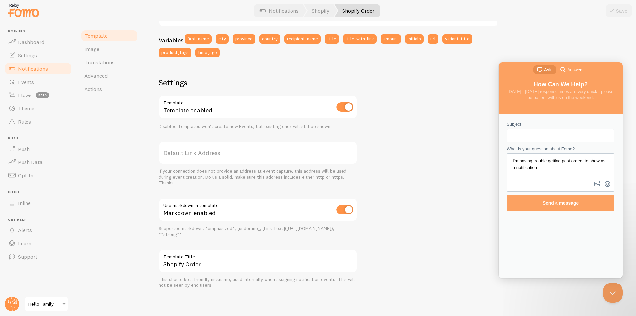
click at [560, 138] on input "Subject" at bounding box center [560, 136] width 97 height 12
type input "Past Order Notifcation"
click at [583, 171] on textarea "I'm having trouble getting past orders to show as a notification" at bounding box center [561, 167] width 106 height 26
type textarea "I'm having trouble getting past orders to show as a notification. Regular notif…"
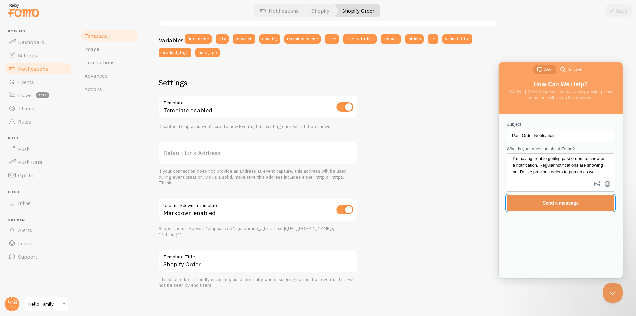
click at [569, 204] on span "Send a message" at bounding box center [561, 202] width 36 height 5
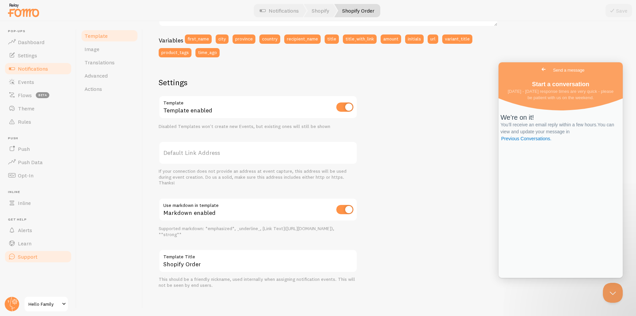
click at [33, 256] on span "Support" at bounding box center [28, 256] width 20 height 7
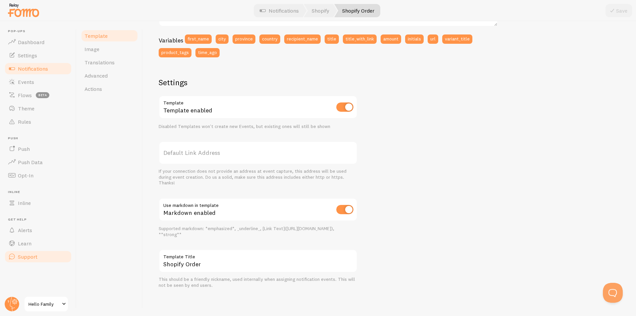
click at [33, 256] on span "Support" at bounding box center [28, 256] width 20 height 7
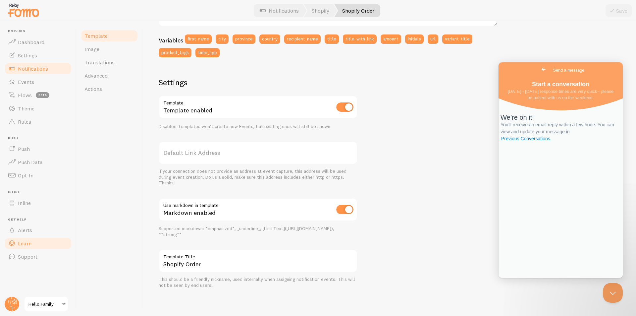
click at [38, 244] on link "Learn" at bounding box center [38, 243] width 68 height 13
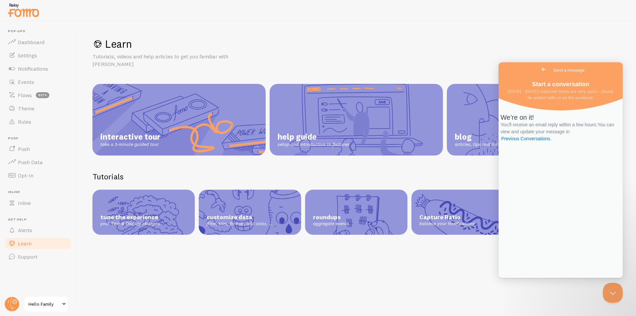
click at [540, 69] on span "Go back" at bounding box center [544, 69] width 8 height 8
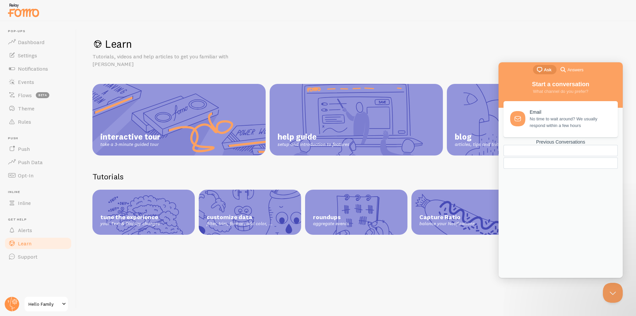
click at [467, 277] on div "Learn Tutorials, videos and help articles to get you familiar with Fomo interac…" at bounding box center [357, 168] width 560 height 295
click at [585, 66] on link "search-medium Answers" at bounding box center [573, 69] width 32 height 9
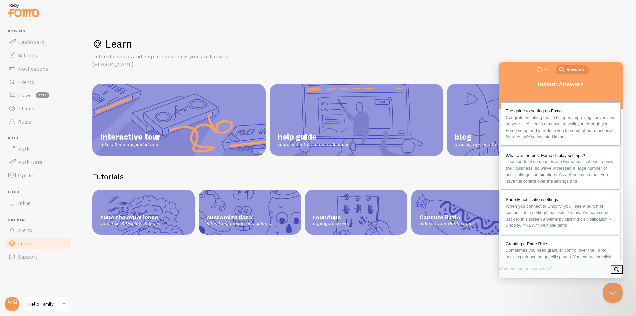
click at [565, 131] on span "Congrats on taking the first step to improving conversions on your site! Here's…" at bounding box center [561, 127] width 110 height 25
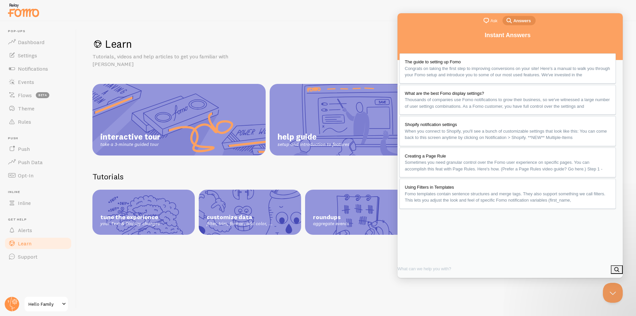
scroll to position [2061, 0]
click at [411, 281] on button "Close" at bounding box center [405, 285] width 12 height 9
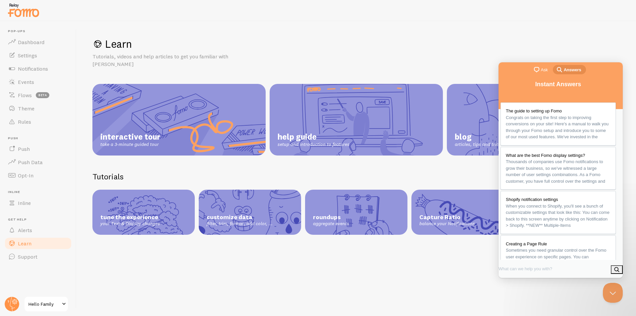
scroll to position [1943, 0]
click at [28, 40] on span "Dashboard" at bounding box center [31, 42] width 27 height 7
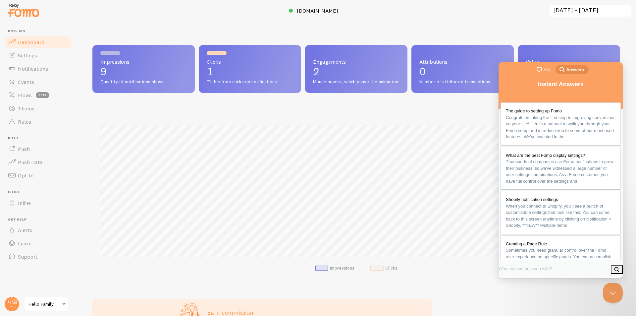
scroll to position [174, 523]
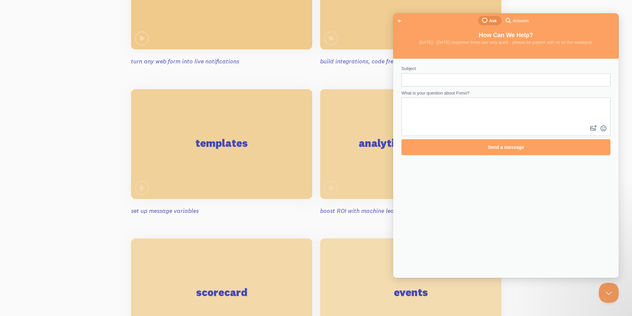
click at [397, 20] on span "Go back" at bounding box center [399, 21] width 8 height 8
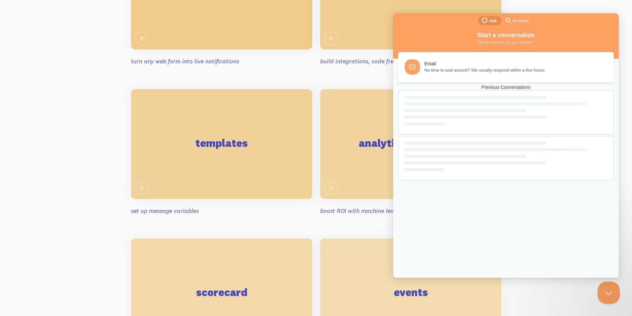
drag, startPoint x: 1193, startPoint y: 577, endPoint x: 609, endPoint y: 296, distance: 648.4
click at [609, 296] on button "Close Beacon popover" at bounding box center [607, 291] width 20 height 20
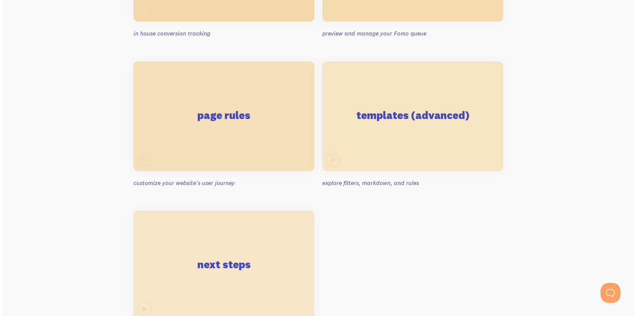
scroll to position [1160, 0]
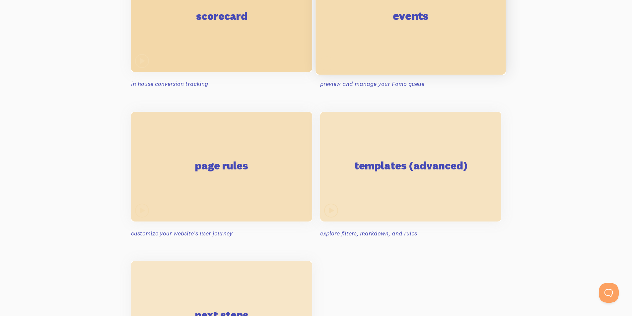
click at [407, 17] on h2 "events" at bounding box center [410, 16] width 36 height 11
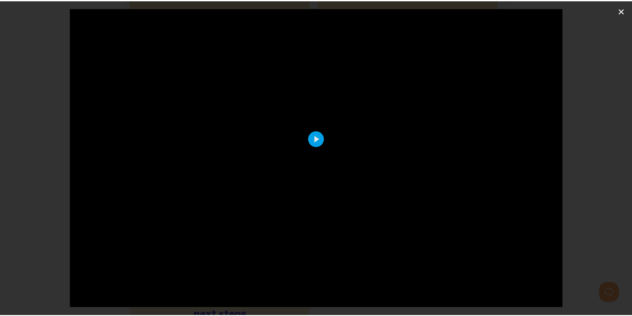
scroll to position [69, 0]
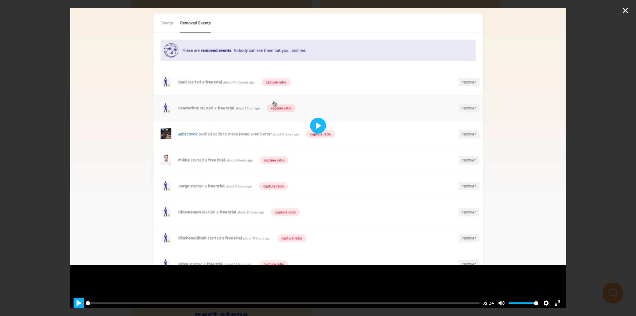
click at [76, 298] on button "Pause Play" at bounding box center [79, 303] width 11 height 11
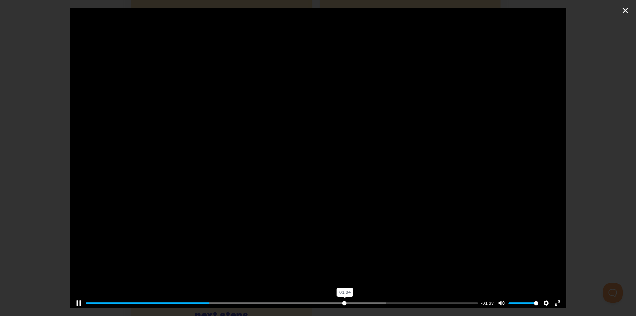
click at [341, 302] on input "Seek" at bounding box center [282, 303] width 393 height 6
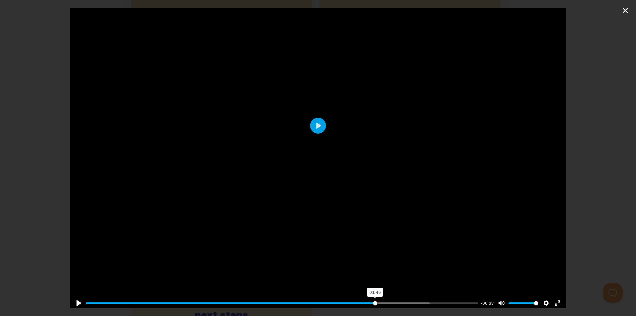
click at [372, 300] on input "Seek" at bounding box center [282, 303] width 393 height 6
click at [432, 300] on input "Seek" at bounding box center [282, 303] width 393 height 6
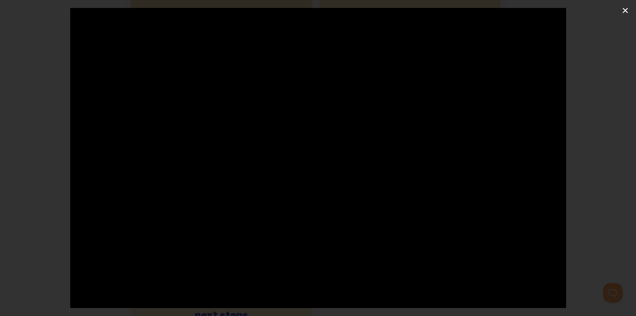
click at [630, 12] on div "Pause Play % buffered 02:14 -00:12 Unmute Mute Disable captions Enable captions…" at bounding box center [318, 158] width 636 height 316
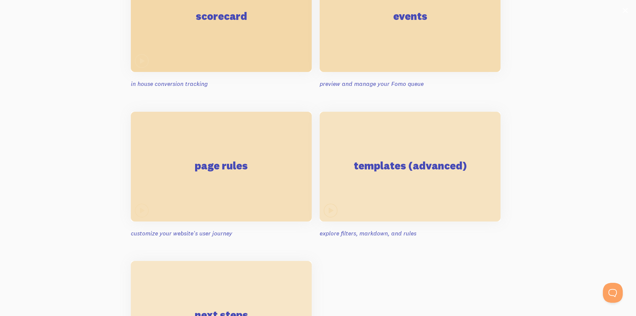
type input "91.74"
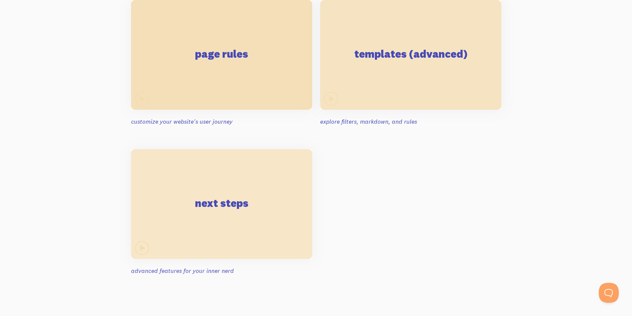
scroll to position [1271, 0]
